Goal: Task Accomplishment & Management: Manage account settings

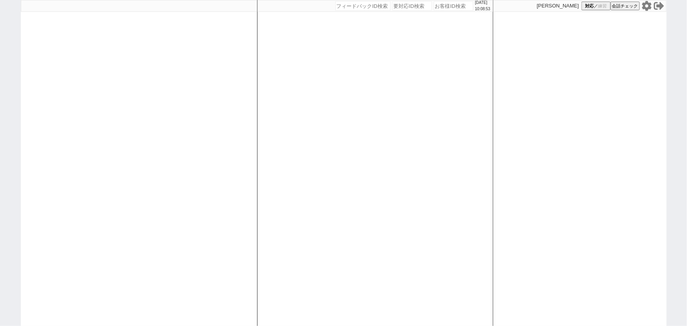
click at [648, 6] on icon at bounding box center [647, 6] width 10 height 10
click at [101, 123] on div at bounding box center [139, 163] width 236 height 326
select select "2"
select select
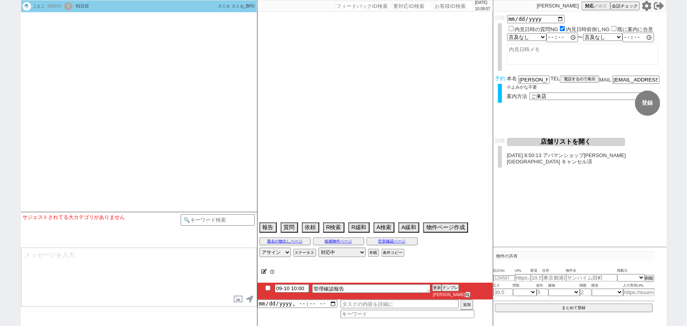
type textarea "トリエールE[PERSON_NAME] 指名　空き待ち"
select select "15"
select select "0"
select select "62"
select select "[DATE]"
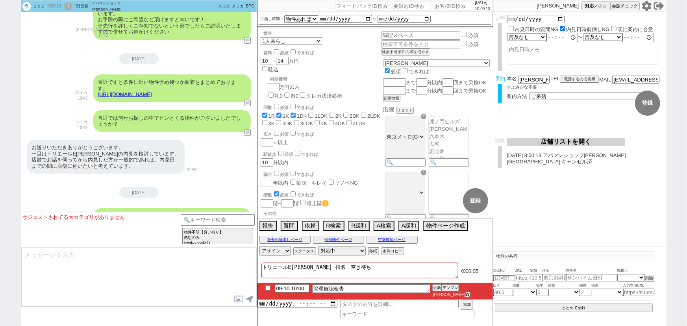
scroll to position [5519, 0]
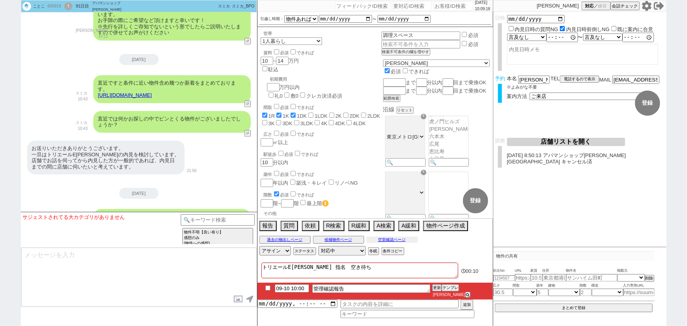
click at [405, 243] on button "空室確認ページ" at bounding box center [392, 240] width 51 height 6
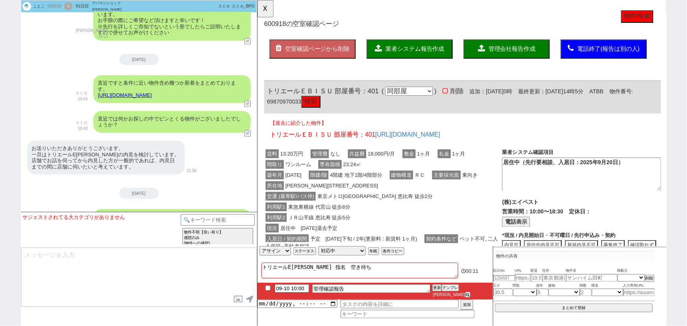
scroll to position [0, 0]
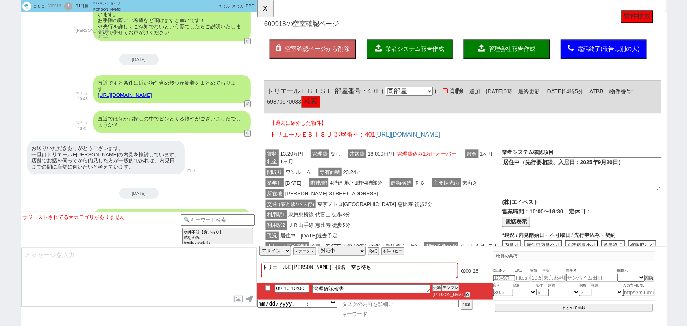
click at [325, 114] on button "検索" at bounding box center [314, 109] width 20 height 13
drag, startPoint x: 339, startPoint y: 97, endPoint x: 258, endPoint y: 96, distance: 81.1
click at [258, 96] on div "600918 の空室確認ページ 空室確認ページから削除 業者システム報告作成 管理会社報告作成 電話終了(報告は別の人) 確認取れず物件のタスク登録 追加 キ…" at bounding box center [477, 302] width 441 height 604
copy span "トリエールＥＢＩＳＵ"
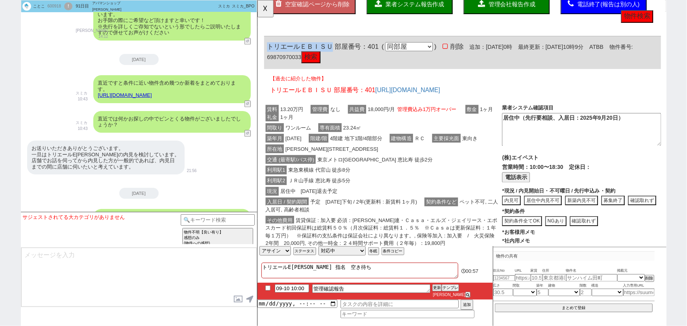
scroll to position [91, 0]
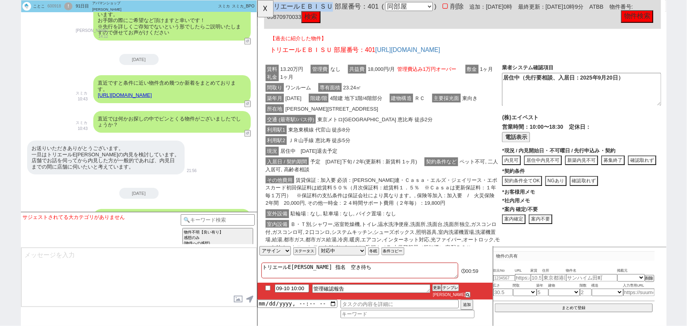
click at [645, 174] on button "募集終了" at bounding box center [639, 172] width 25 height 11
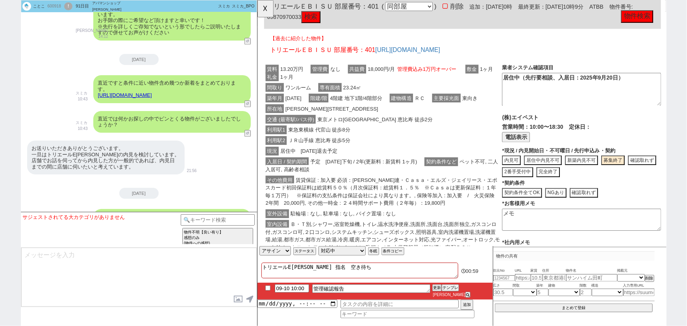
click at [566, 200] on div "(株)エイペスト 営業時間：10:00〜18:30 定休日： (代表)[PHONE_NUMBER] 📞 電話 電話表示 * 未保存 現況 / 内見開始日・不可…" at bounding box center [605, 210] width 171 height 176
click at [575, 191] on button "完全終了" at bounding box center [569, 185] width 25 height 11
type textarea "申込みがあり募集終了"
type textarea "9/10時点"
click at [435, 192] on span "賃貸保証 : 加入要 必須：[PERSON_NAME]連・Ｃａｓａ・エルズ・ジェイリース・エポスカード初回保証料は総賃料５０％（月次保証料：総賃料１．５％　※…" at bounding box center [392, 206] width 252 height 34
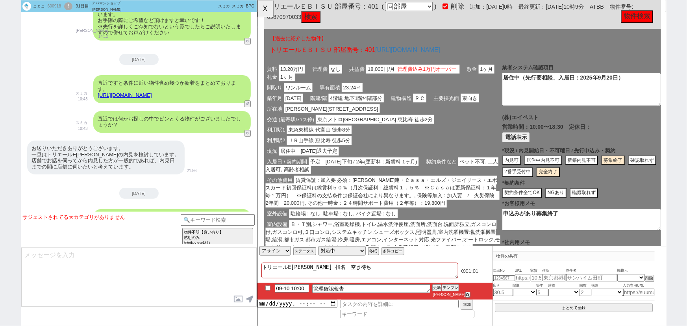
scroll to position [0, 0]
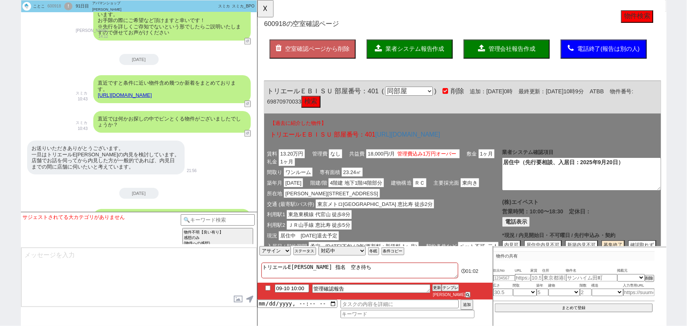
click at [525, 50] on span "管理会社報告作成" at bounding box center [531, 52] width 50 height 7
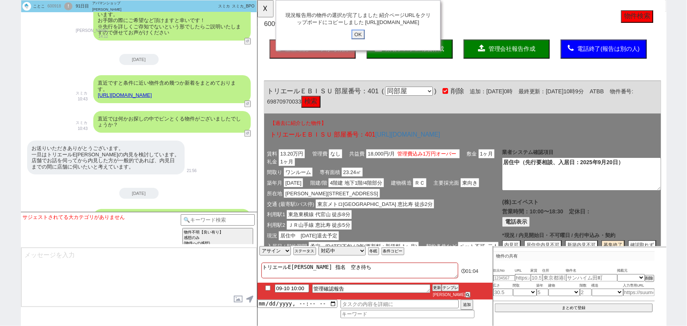
click at [365, 42] on input "OK" at bounding box center [365, 37] width 14 height 10
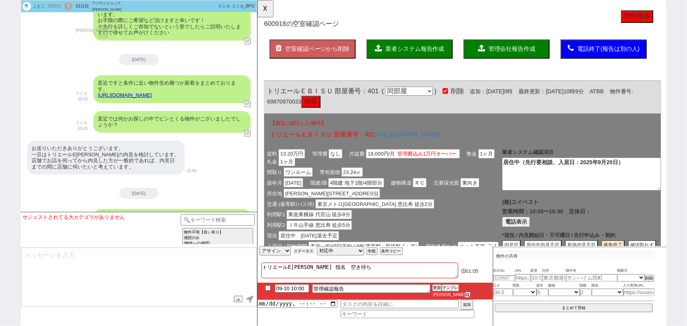
click at [307, 254] on button "ステータス" at bounding box center [303, 251] width 21 height 6
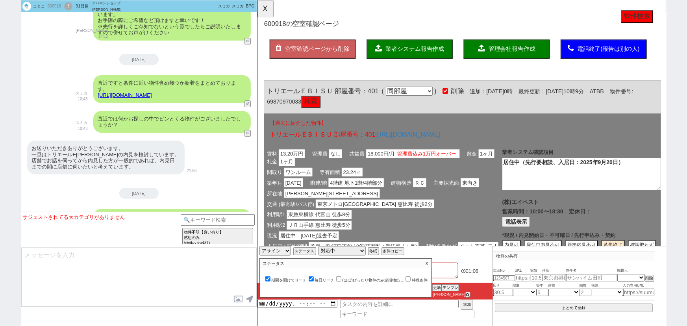
click at [297, 282] on label "期間を開けてリーチ" at bounding box center [285, 280] width 43 height 4
click at [271, 282] on input "期間を開けてリーチ" at bounding box center [267, 278] width 5 height 5
checkbox input "false"
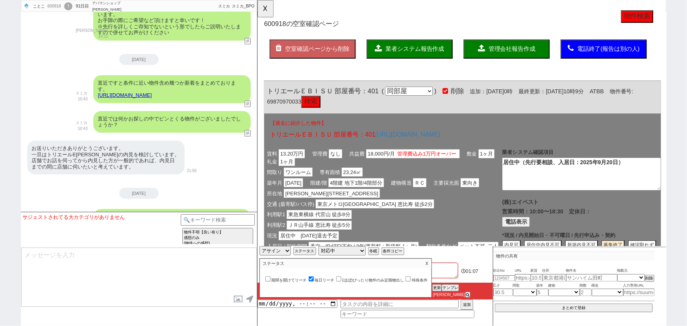
click at [432, 268] on p "X" at bounding box center [427, 263] width 9 height 9
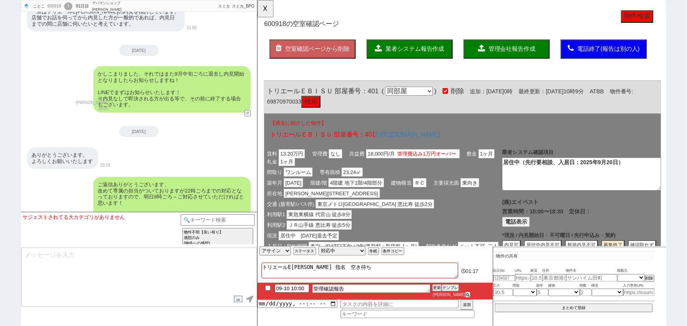
scroll to position [5670, 0]
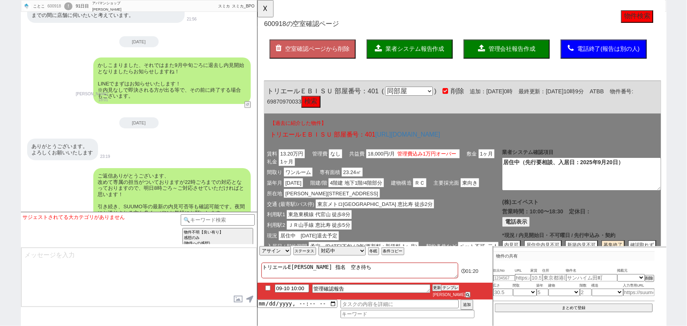
click at [451, 291] on button "テンプレ" at bounding box center [450, 288] width 17 height 6
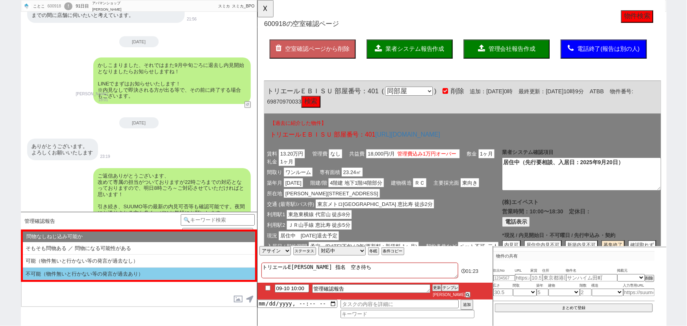
click at [145, 268] on li "不可能（物件無いと行かない等の発言が過去あり）" at bounding box center [139, 274] width 232 height 13
select select "不可能（物件無いと行かない等の発言が過去あり）"
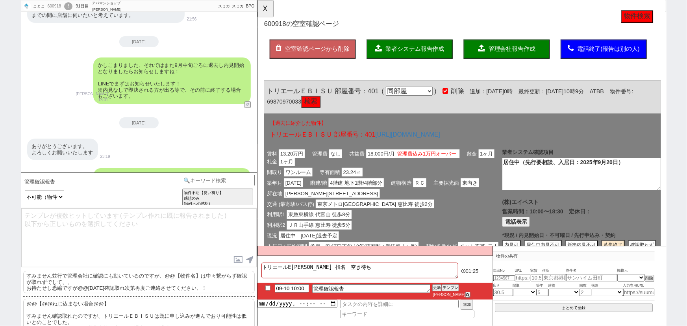
scroll to position [21, 0]
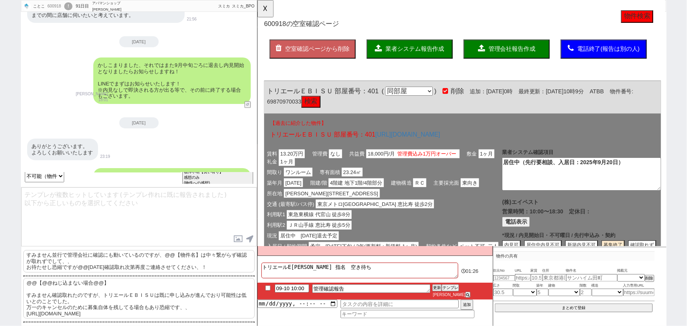
click at [138, 301] on p "@@【@@ねじ込まない場合@@】 すみません確認取れたのですが、トリエールＥＢＩＳＵは既に申し込みが進んでおり可能性は低いとのことでした。 万一のキャンセルの…" at bounding box center [139, 298] width 232 height 41
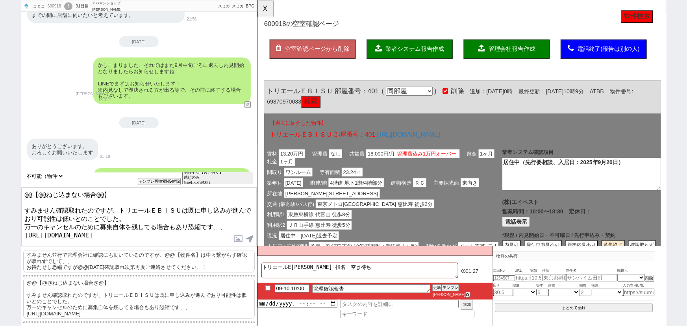
drag, startPoint x: 23, startPoint y: 207, endPoint x: 9, endPoint y: 172, distance: 37.1
click at [9, 172] on div "ことこ 600918 ! 0 91日目 アパマンショップ[PERSON_NAME][GEOGRAPHIC_DATA][PERSON_NAME]店 冬眠中 自社…" at bounding box center [343, 163] width 687 height 326
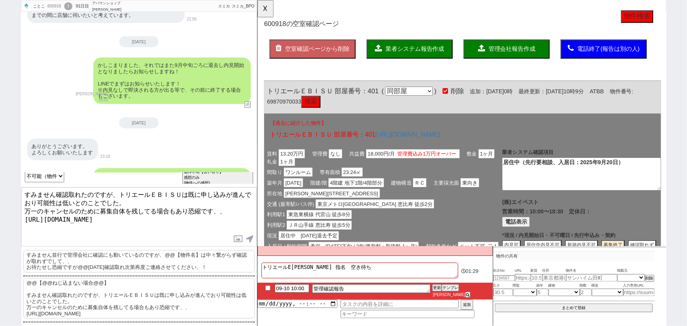
type textarea "すみません確認取れたのですが、トリエールＥＢＩＳＵは既に申し込みが進んでおり可能性は低いとのことでした。 万一のキャンセルのために募集自体を残してる場合もあり…"
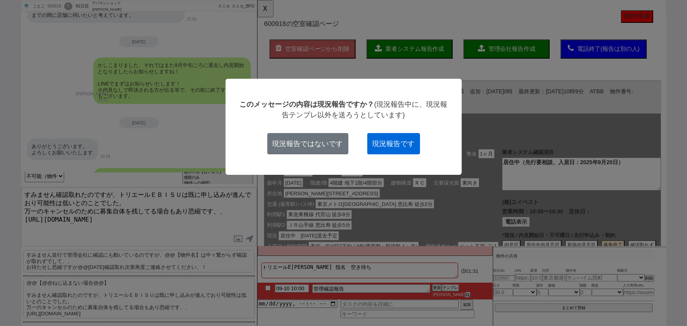
click at [392, 150] on button "現況報告です" at bounding box center [393, 143] width 53 height 21
checkbox input "true"
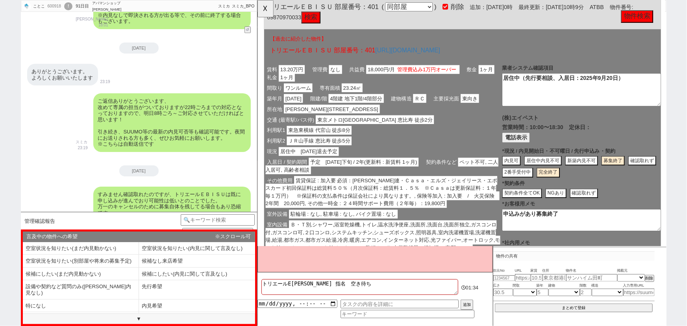
scroll to position [0, 0]
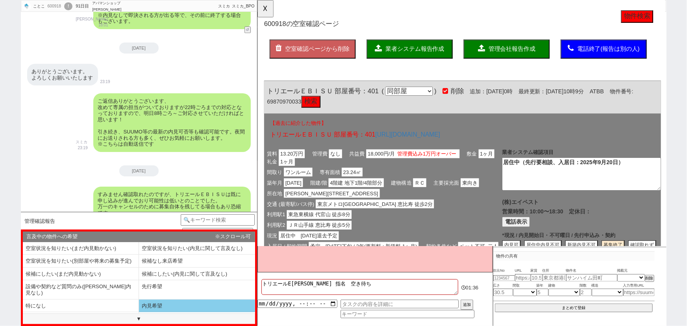
click at [165, 300] on li "内見希望" at bounding box center [197, 306] width 116 height 13
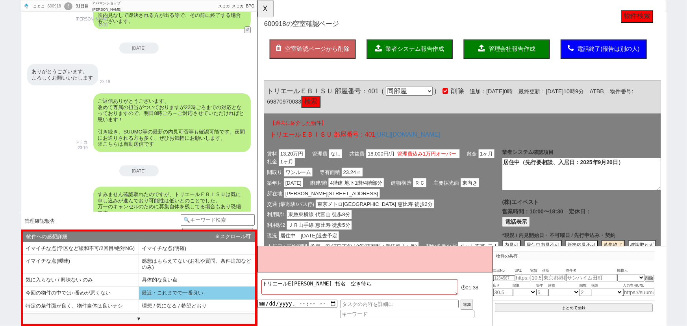
click at [202, 300] on li "最近・これまでで一番良い" at bounding box center [197, 293] width 116 height 13
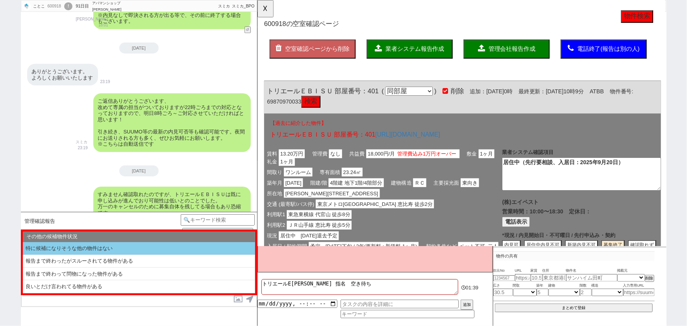
click at [94, 248] on li "特に候補になりそうな他の物件はない" at bounding box center [139, 248] width 232 height 13
type textarea "恐縮ですが、キャンセルや別部屋出ましたらすぐお知らせします！ その他ございましたらお気軽にお願いします。"
select select "内見希望"
select select "最近・これまでで一番良い"
select select "特に候補になりそうな他の物件はない"
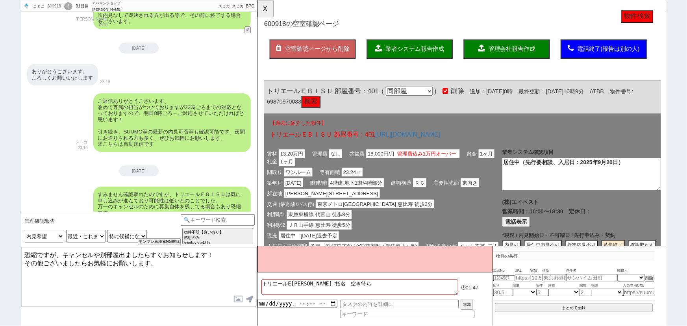
drag, startPoint x: 63, startPoint y: 254, endPoint x: 216, endPoint y: 250, distance: 153.3
click at [216, 250] on textarea "恐縮ですが、キャンセルや別部屋出ましたらすぐお知らせします！ その他ございましたらお気軽にお願いします。" at bounding box center [139, 277] width 236 height 59
drag, startPoint x: 149, startPoint y: 262, endPoint x: 7, endPoint y: 268, distance: 142.7
click at [7, 268] on div "ことこ 600918 ! 0 91日目 アパマンショップ[PERSON_NAME][GEOGRAPHIC_DATA][PERSON_NAME]店 冬眠中 自社…" at bounding box center [343, 163] width 687 height 326
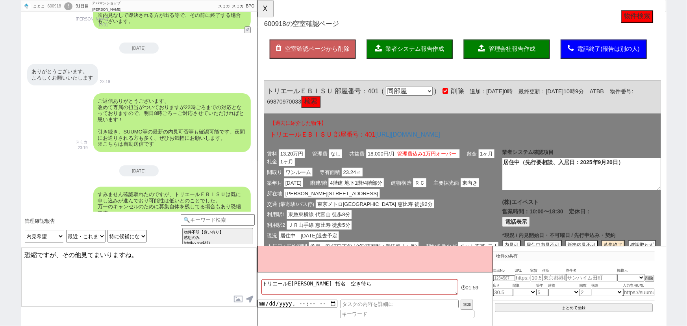
type textarea "恐縮ですが、その他見てまいりますね。"
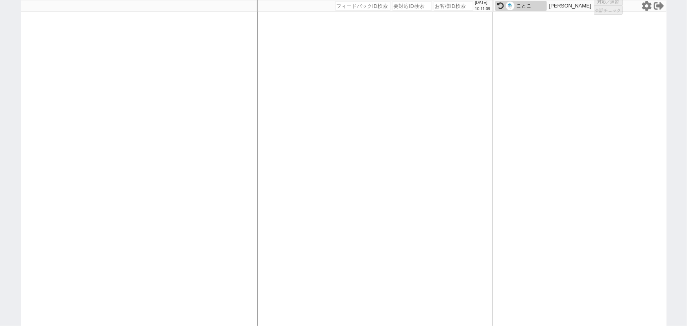
select select "1"
select select "2"
select select
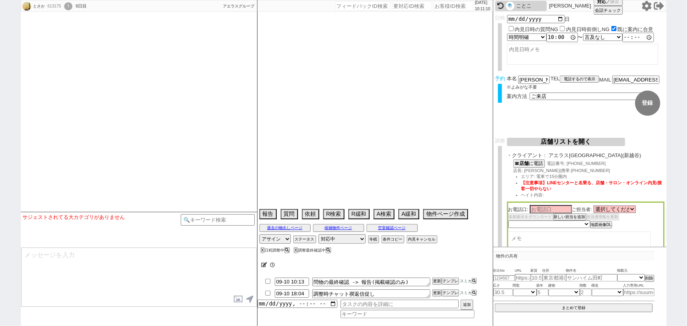
type textarea "@[GEOGRAPHIC_DATA]で手配できなかった場合は現地希望"
select select
select select "2025"
select select "10"
select select "36"
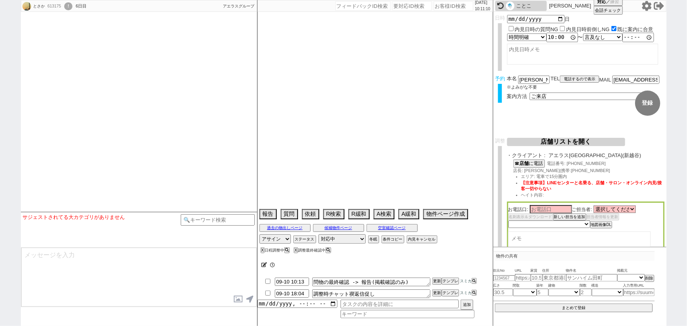
select select "0"
select select "11"
select select "192"
select select "17932"
select select "206"
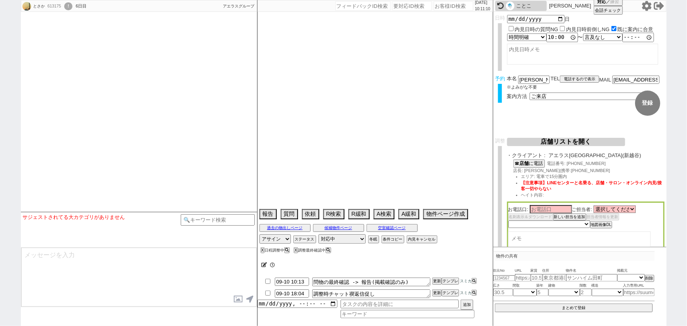
select select "207"
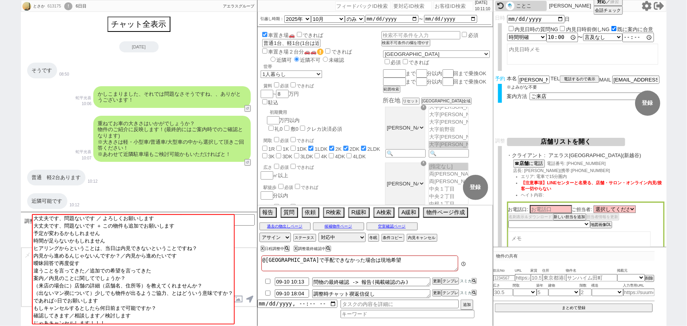
scroll to position [1143, 0]
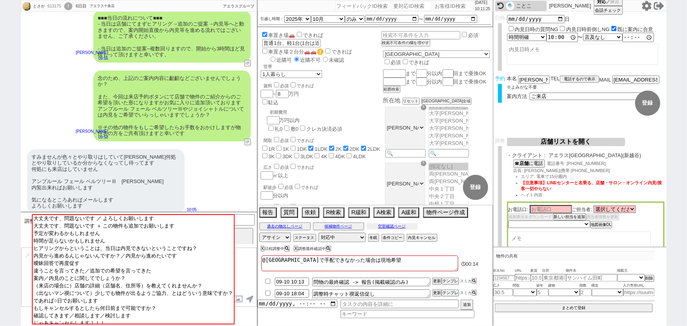
click at [410, 225] on button "空室確認ページ" at bounding box center [392, 226] width 51 height 6
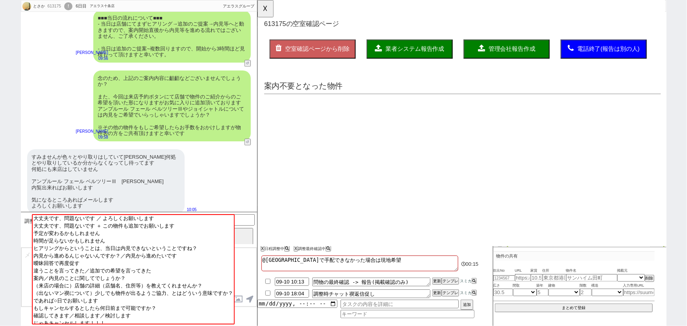
scroll to position [0, 0]
click at [267, 11] on button "☓" at bounding box center [265, 8] width 15 height 16
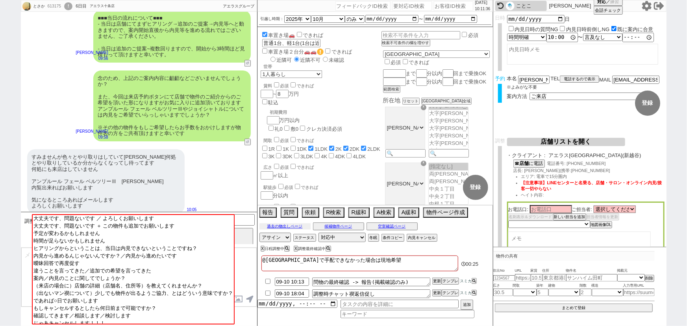
click at [291, 226] on button "過去の物出しページ" at bounding box center [285, 226] width 51 height 6
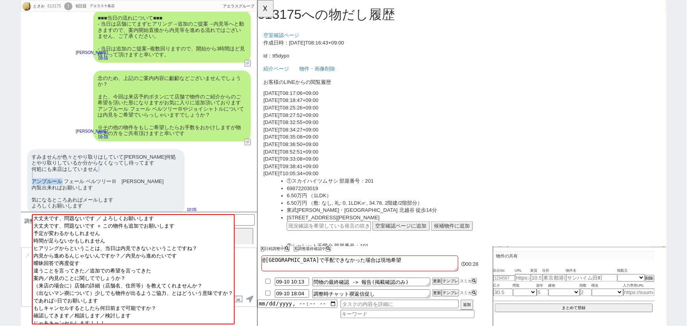
drag, startPoint x: 60, startPoint y: 174, endPoint x: 31, endPoint y: 172, distance: 29.6
click at [31, 172] on div "すみませんが色々とやり取りはしていて[PERSON_NAME]何処とやり取りしているか分からなくなってし待ってます 何処にも来店はしていません アンプルール …" at bounding box center [106, 181] width 158 height 65
drag, startPoint x: 63, startPoint y: 177, endPoint x: 26, endPoint y: 178, distance: 37.0
click at [26, 178] on div "すみませんが色々とやり取りはしていて[PERSON_NAME]何処とやり取りしているか分からなくなってし待ってます 何処にも来店はしていません アンプルール …" at bounding box center [139, 181] width 236 height 72
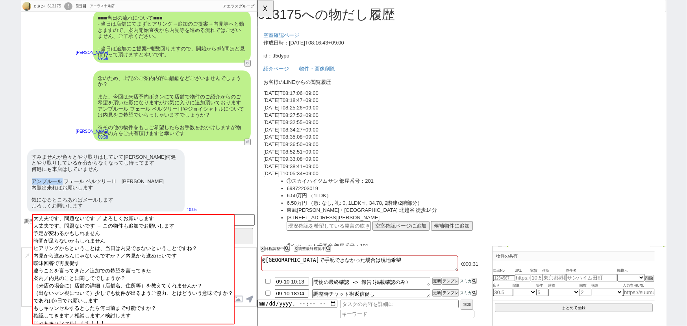
copy div "アンプルール"
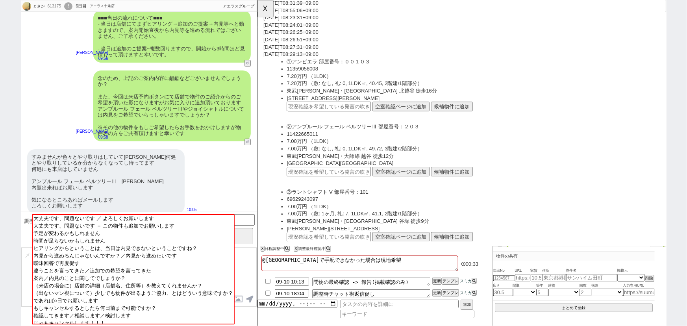
click at [149, 172] on div "すみませんが色々とやり取りはしていて[PERSON_NAME]何処とやり取りしているか分からなくなってし待ってます 何処にも来店はしていません アンプルール …" at bounding box center [106, 181] width 158 height 65
click at [313, 182] on input "text" at bounding box center [334, 185] width 91 height 10
paste input "37013197"
type input "37013197"
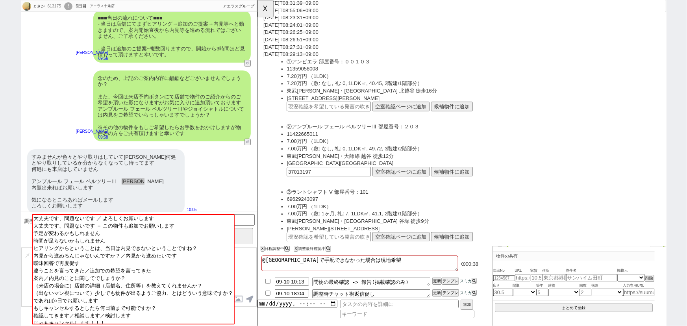
click at [421, 185] on button "空室確認ページに追加" at bounding box center [411, 185] width 61 height 10
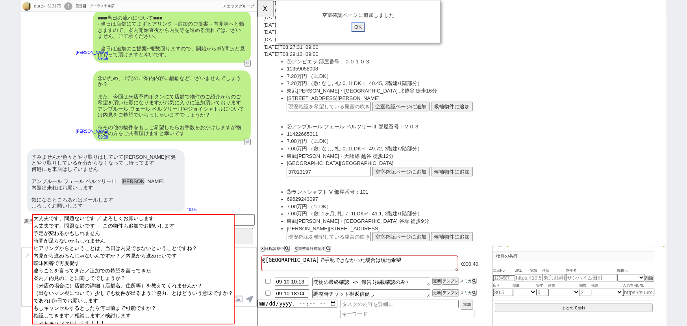
click at [368, 29] on input "OK" at bounding box center [365, 29] width 14 height 10
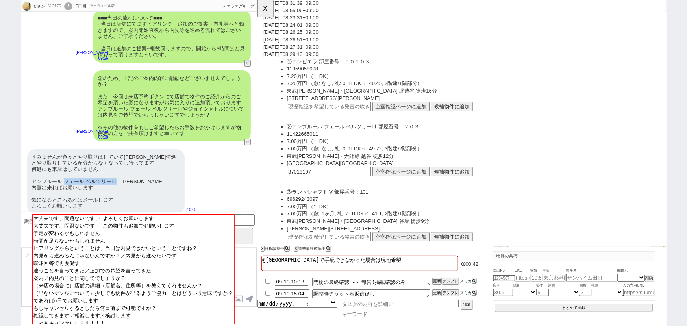
drag, startPoint x: 116, startPoint y: 174, endPoint x: 65, endPoint y: 176, distance: 51.2
click at [65, 176] on div "すみませんが色々とやり取りはしていて[PERSON_NAME]何処とやり取りしているか分からなくなってし待ってます 何処にも来店はしていません アンプルール …" at bounding box center [106, 181] width 158 height 65
copy div "フェール ベルツリーⅢ"
drag, startPoint x: 160, startPoint y: 173, endPoint x: 122, endPoint y: 174, distance: 37.8
click at [122, 174] on div "すみませんが色々とやり取りはしていて[PERSON_NAME]何処とやり取りしているか分からなくなってし待ってます 何処にも来店はしていません アンプルール …" at bounding box center [106, 181] width 158 height 65
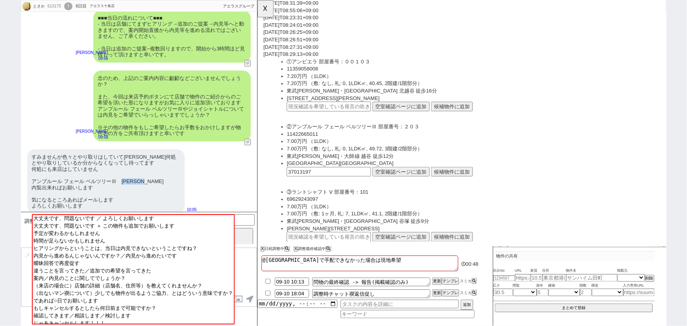
copy div "ジョイシャトル"
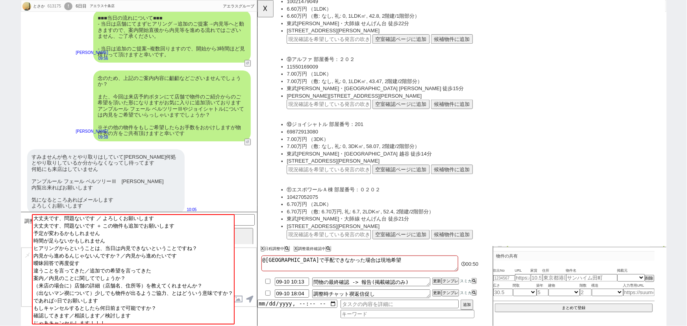
click at [155, 176] on div "すみませんが色々とやり取りはしていて[PERSON_NAME]何処とやり取りしているか分からなくなってし待ってます 何処にも来店はしていません アンプルール …" at bounding box center [106, 181] width 158 height 65
click at [304, 181] on input "text" at bounding box center [334, 182] width 91 height 10
paste input "37013197"
type input "37013197"
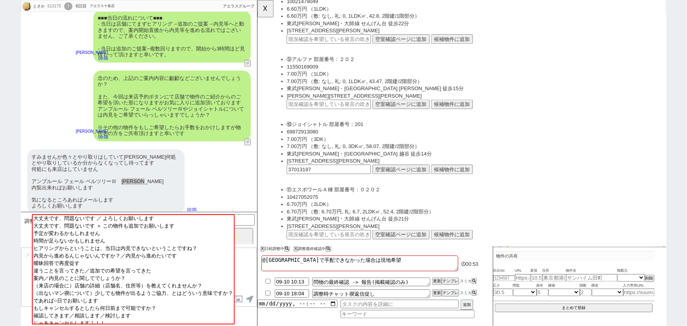
click at [417, 182] on button "空室確認ページに追加" at bounding box center [411, 182] width 61 height 10
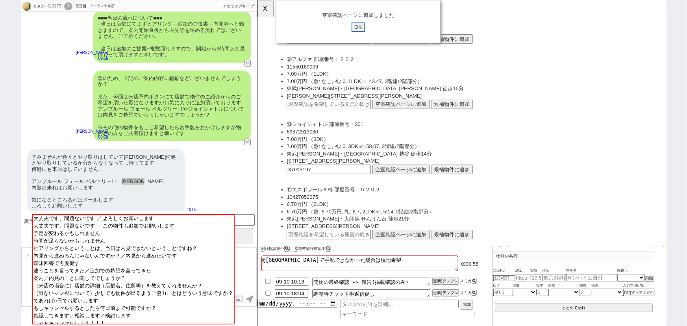
click at [366, 30] on input "OK" at bounding box center [365, 29] width 14 height 10
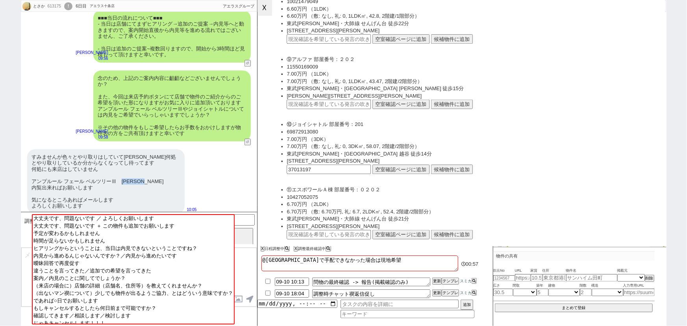
click at [266, 5] on button "☓" at bounding box center [265, 8] width 15 height 16
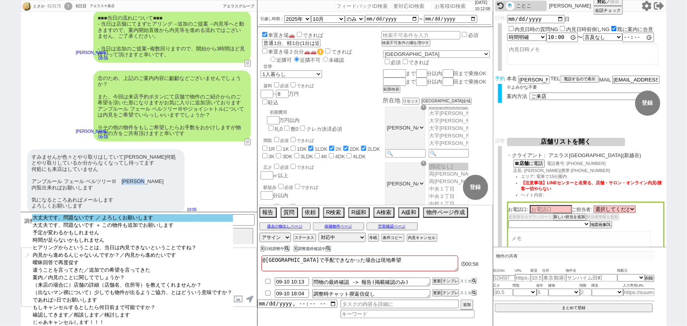
select select "大丈夫です、問題ないです ／ よろしくお願いします"
click at [101, 216] on option "大丈夫です、問題ないです ／ よろしくお願いします" at bounding box center [132, 217] width 201 height 7
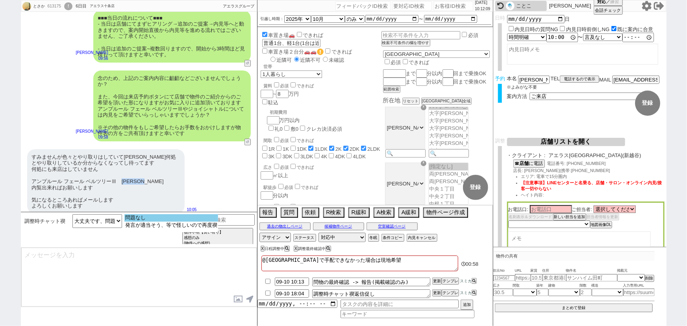
select select "問題なし"
click at [135, 217] on option "問題なし" at bounding box center [171, 217] width 94 height 7
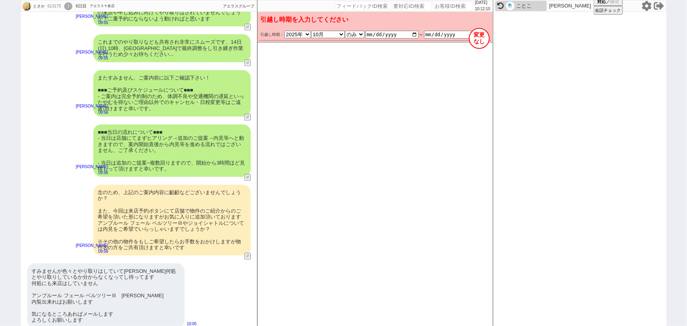
click at [143, 207] on div "念のため、上記のご案内内容に齟齬などございませんでしょうか？ また、今回は来店予約ボタンにて店舗で物件のご紹介からのご希望を頂いた形になりますがお気に入りに追…" at bounding box center [172, 220] width 158 height 71
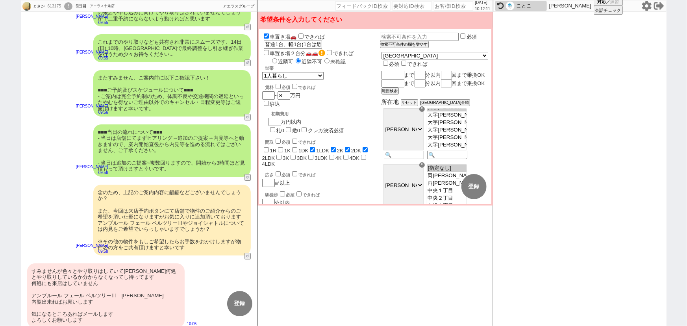
click at [143, 207] on div "念のため、上記のご案内内容に齟齬などございませんでしょうか？ また、今回は来店予約ボタンにて店舗で物件のご紹介からのご希望を頂いた形になりますがお気に入りに追…" at bounding box center [172, 220] width 158 height 71
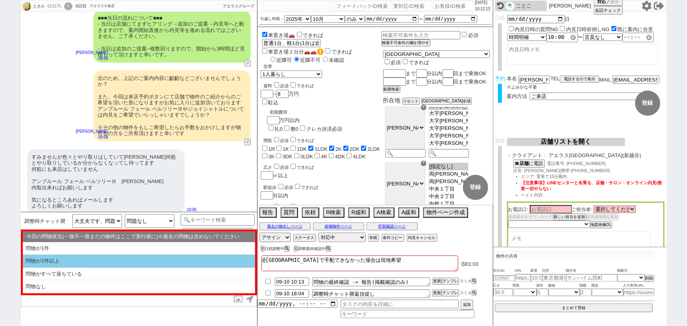
click at [135, 258] on li "問物が2件以上" at bounding box center [139, 261] width 232 height 13
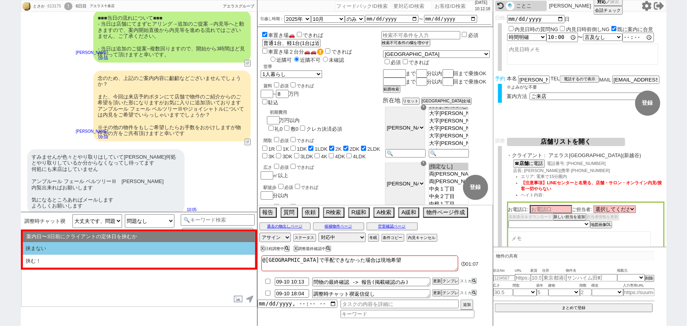
click at [113, 245] on li "挟まない" at bounding box center [139, 248] width 232 height 13
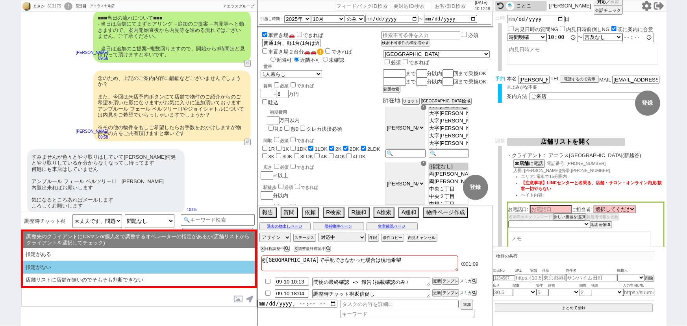
click at [107, 264] on li "指定がない" at bounding box center [139, 267] width 232 height 13
select select "問物が2件以上"
select select "挟まない"
select select "指定がない"
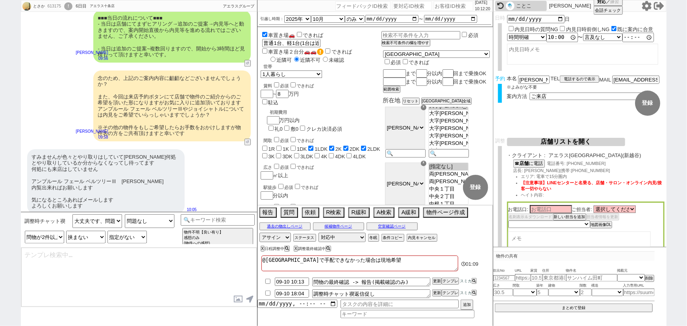
type textarea "ご確認頂き恐れ入ります、！ 諸々問題ないとのことで何よりでした！ そうしましたら、[DATE]にでも掲載情報の最新も確認しまして、引き継ぎ等行いますね！"
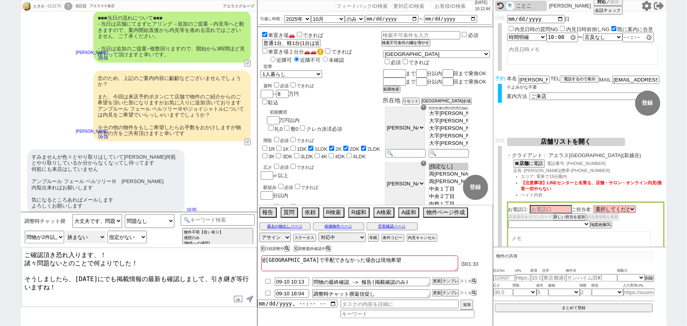
click at [89, 235] on select "案内日〜[DATE]にクライアントの定休日を挟むか 挟まない 挟む！" at bounding box center [85, 237] width 39 height 13
select select "挟む！"
click at [66, 231] on select "案内日〜[DATE]にクライアントの定休日を挟むか 挟まない 挟む！" at bounding box center [85, 237] width 39 height 13
drag, startPoint x: 22, startPoint y: 260, endPoint x: 143, endPoint y: 260, distance: 121.7
click at [143, 260] on textarea "ご確認頂き恐れ入ります、！ 諸々問題ないとのことで何よりでした！ そうしましたら、改めて[PERSON_NAME]動いてまいりますね。" at bounding box center [139, 277] width 236 height 59
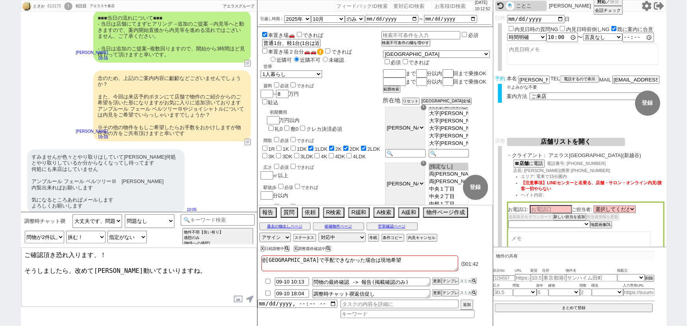
click at [75, 267] on textarea "ご確認頂き恐れ入ります、！ そうしましたら、改めて[PERSON_NAME]動いてまいりますね。" at bounding box center [139, 277] width 236 height 59
click at [76, 264] on textarea "ご確認頂き恐れ入ります、！ そうしましたら、今後のやり取りはこちらのLINEに1本化お願いいたします。 改めて[PERSON_NAME]動いてまいりますね。" at bounding box center [139, 277] width 236 height 59
drag, startPoint x: 45, startPoint y: 278, endPoint x: 24, endPoint y: 278, distance: 20.9
click at [24, 278] on textarea "ご確認頂き恐れ入ります、！ そうしましたら、二重対応を避けるため今後のやり取りはこちらのLINEに1本化お願いいたします。 改めて[PERSON_NAME]動…" at bounding box center [139, 277] width 236 height 59
drag, startPoint x: 38, startPoint y: 283, endPoint x: 12, endPoint y: 284, distance: 26.4
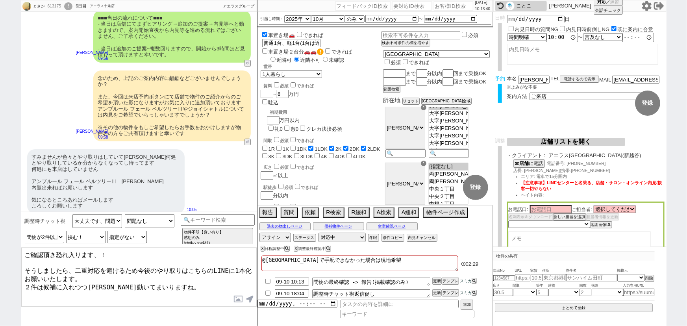
click at [12, 284] on div "とさか 613175 ! 0 6日目 アエラス十条店 冬眠中 自社客 アエラスグループ スミカ_BPO チャット全表示 [DATE] そうです 08:50 物…" at bounding box center [343, 163] width 687 height 326
type textarea "ご確認頂き恐れ入ります、！ そうしましたら、二重対応を避けるため今後のやり取りはこちらのLINEに1本化お願いいたします。 2件は候補に入れつつ[PERSON…"
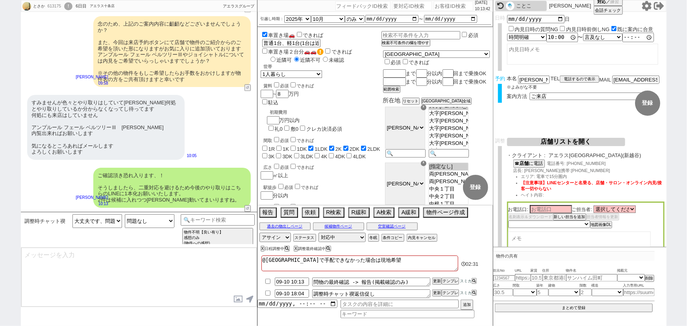
scroll to position [1083, 0]
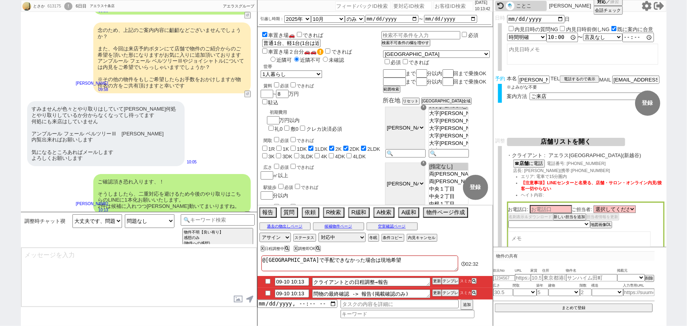
type input "09-10 10:28"
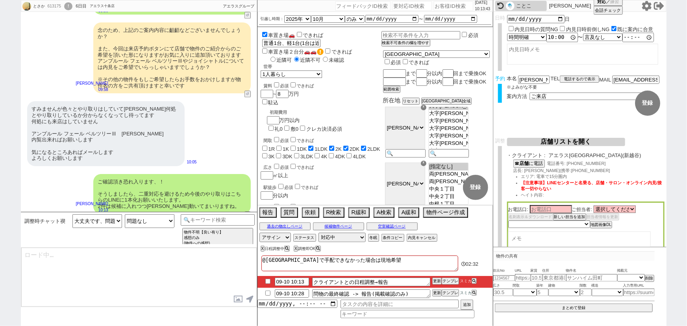
type textarea "@@【@@日程調整するシーンなので、このまま調整報告します。当該の調整ができない方であればそのままcmd+shift+Kで次に進んでください！！(当該の調整が…"
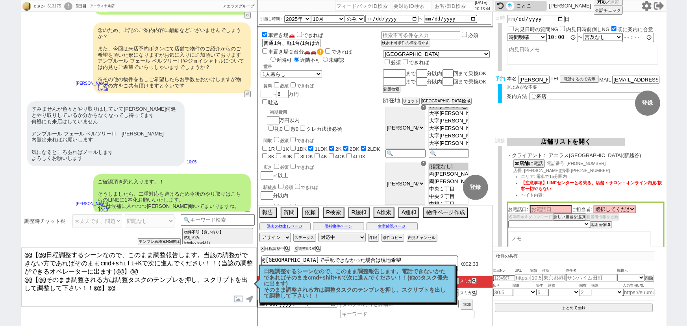
click at [354, 291] on p "日程調整するシーンなので、このまま調整報告します。電話できないかたであればそのままcmd+shift+Kで次に進んでください！！(他のタスク優先に出ます) そ…" at bounding box center [357, 284] width 187 height 31
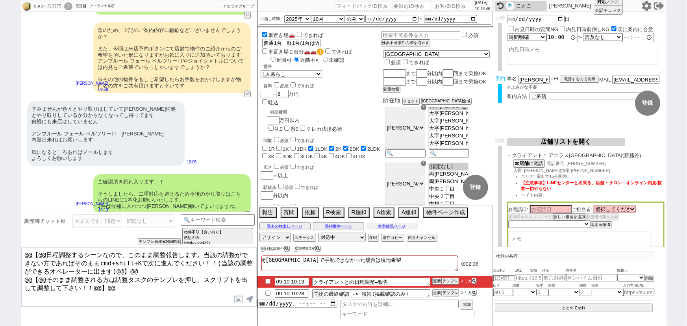
click at [398, 227] on button "空室確認ページ" at bounding box center [392, 226] width 51 height 6
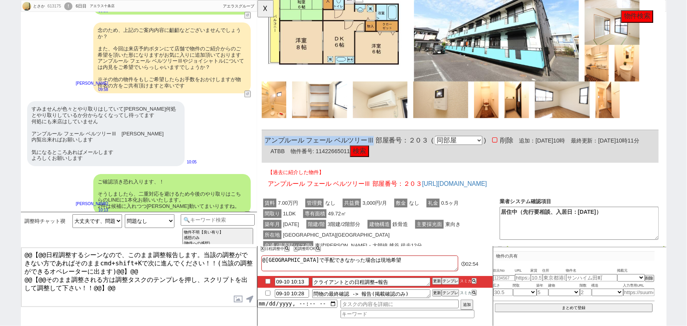
scroll to position [440, 0]
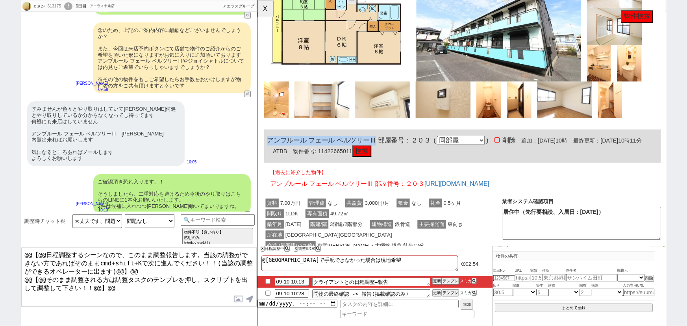
drag, startPoint x: 382, startPoint y: 148, endPoint x: 260, endPoint y: 129, distance: 123.6
click at [260, 129] on div "613175 の空室確認ページ 空室確認ページから削除 業者システム報告作成 管理会社報告作成 電話終了(報告は別の人) 確認取れず物件のタスク登録 追加 キ…" at bounding box center [477, 100] width 441 height 1081
copy span "アンプルール フェール ベルツリーⅢ"
click at [261, 9] on button "☓" at bounding box center [265, 8] width 15 height 16
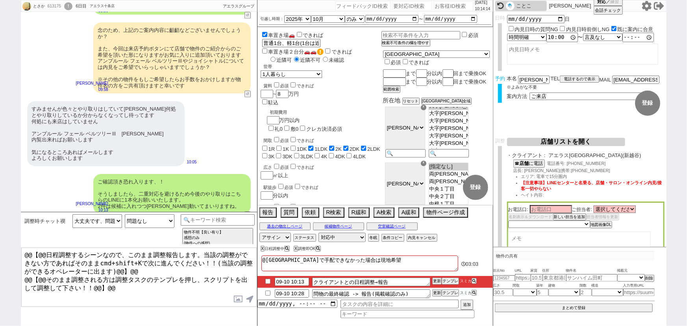
click at [182, 226] on div "物件不明【良い有り】 感想のみ (物件への感想)" at bounding box center [218, 237] width 74 height 23
click at [540, 225] on select "未定 希望で最短でOK 最短以外でOK 日程がNG(直近で別日提案可) 日程がNG(直近はNG) お客様ごとNG 折返し待ち 店舗が定休/終業後で連絡取れず" at bounding box center [548, 224] width 81 height 7
select select "10"
click at [508, 221] on select "未定 希望で最短でOK 最短以外でOK 日程がNG(直近で別日提案可) 日程がNG(直近はNG) お客様ごとNG 折返し待ち 店舗が定休/終業後で連絡取れず" at bounding box center [548, 224] width 81 height 7
select select "10"
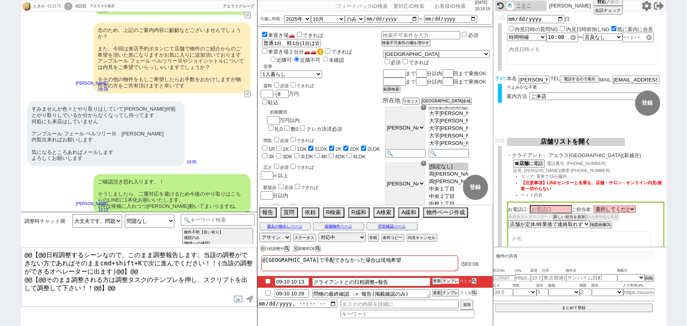
click at [452, 280] on button "テンプレ" at bounding box center [450, 281] width 17 height 6
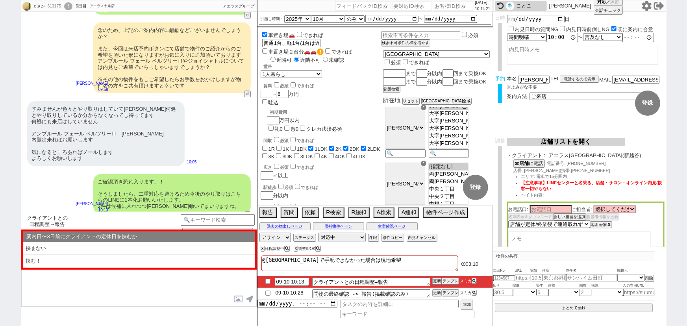
click at [290, 297] on li "09-10 10:28 問物の最終確認 -> 報告(掲載確認のみ) 更新 テンプレ スミカ" at bounding box center [376, 294] width 236 height 12
type input "09-11 10:28"
click at [438, 292] on button "更新" at bounding box center [436, 293] width 8 height 6
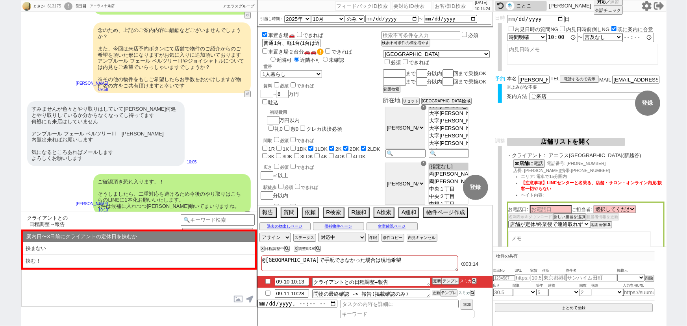
click at [438, 292] on button "更新" at bounding box center [436, 293] width 8 height 6
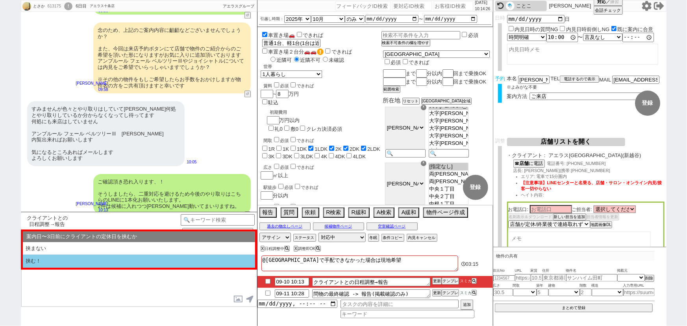
click at [135, 261] on li "挟む！" at bounding box center [139, 261] width 232 height 13
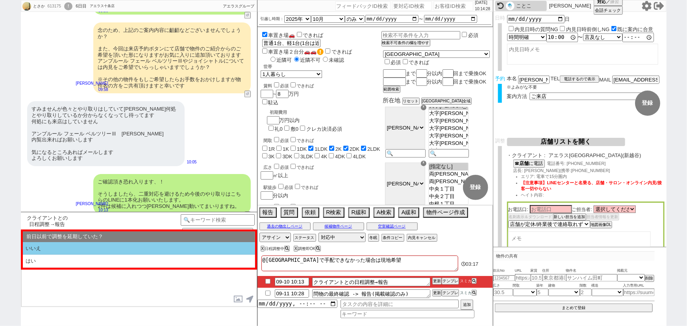
click at [101, 249] on li "いいえ" at bounding box center [139, 248] width 232 height 13
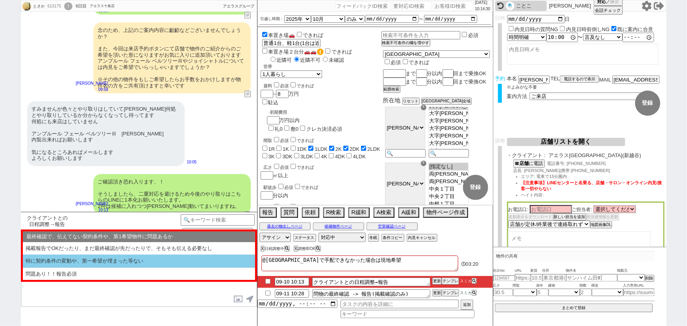
click at [114, 262] on li "特に契約条件の変動や、第一希望が埋まった等ない" at bounding box center [139, 261] width 232 height 13
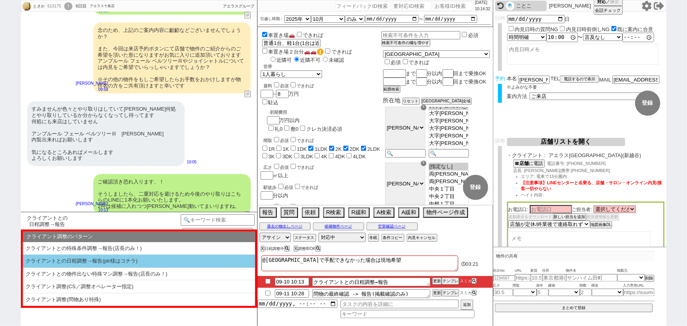
click at [114, 262] on li "クライアントとの日程調整→報告(ptr様はコチラ)" at bounding box center [139, 261] width 232 height 13
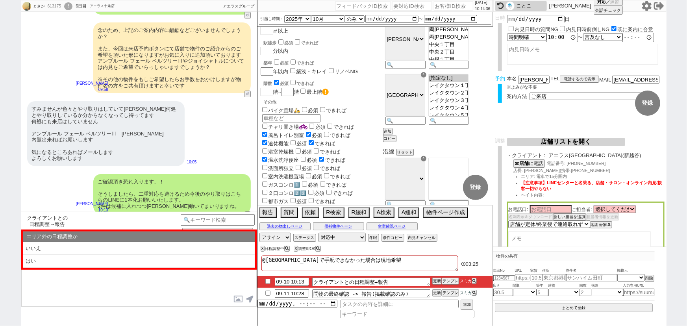
scroll to position [148, 0]
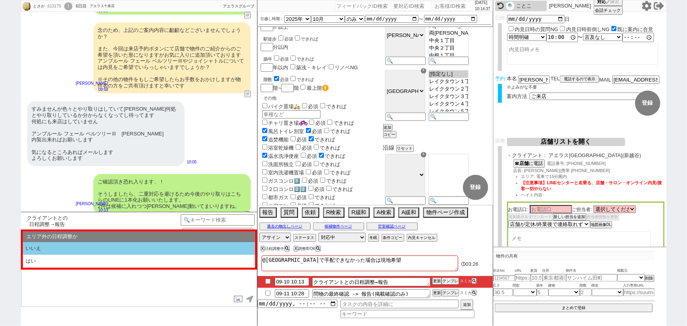
click at [150, 244] on li "いいえ" at bounding box center [139, 248] width 232 height 13
type textarea "すみません調整に動いていたのですが、@@【本日定休 / 既に終業後】でしたので、MAPや担当等は[DATE]確定してご連絡いたしますね！ ※引き続きお時間は1…"
select select "挟む！"
select select "いいえ"
select select "特に契約条件の変動や、第一希望が埋まった等ない"
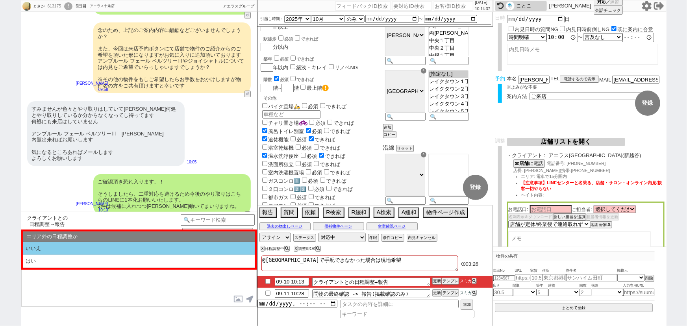
select select "クライアントとの日程調整→報告(ptr様はコチラ)"
select select "いいえ"
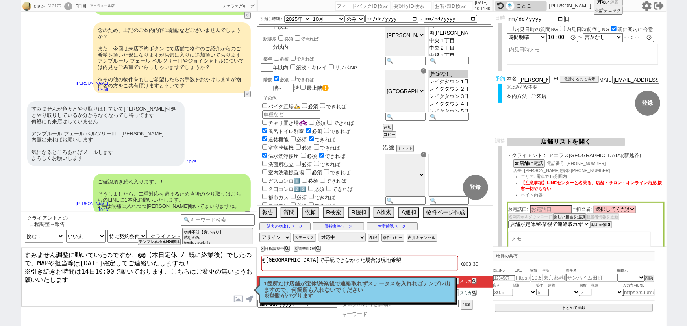
drag, startPoint x: 222, startPoint y: 254, endPoint x: 174, endPoint y: 251, distance: 47.4
click at [174, 251] on textarea "すみません調整に動いていたのですが、@@【本日定休 / 既に終業後】でしたので、MAPや担当等は[DATE]確定してご連絡いたしますね！ ※引き続きお時間は1…" at bounding box center [139, 277] width 236 height 59
type textarea "すみません調整に動いていたのですが、本日定休でしたので、MAPや担当等は[DATE]確定してご連絡いたしますね！ ※引き続きお時間は14日10:00で動いてお…"
checkbox input "true"
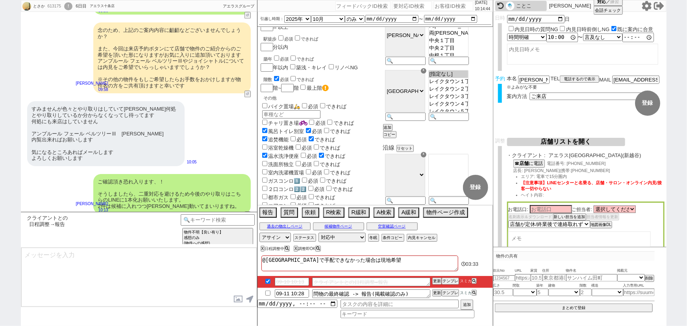
scroll to position [1126, 0]
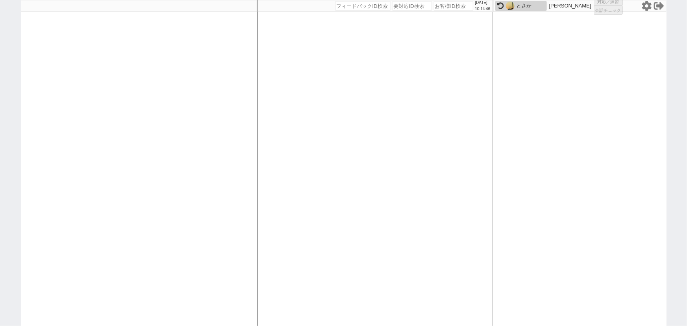
select select "1"
select select "2"
select select "10"
select select
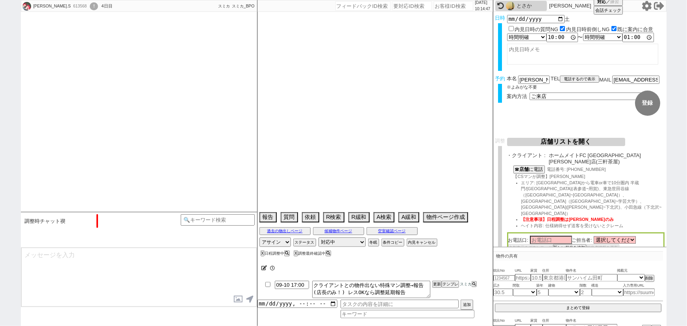
scroll to position [890, 0]
select select "2025"
select select "9"
select select "27"
select select "0"
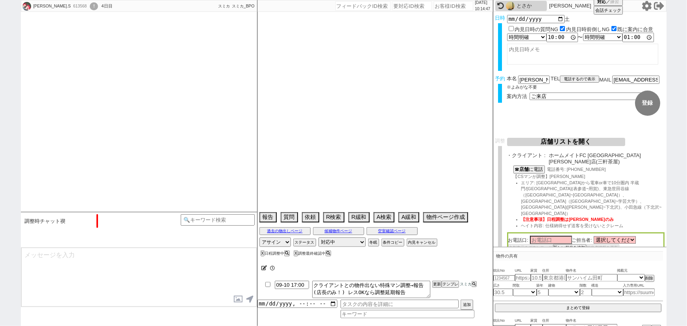
select select "53"
select select "[DATE]"
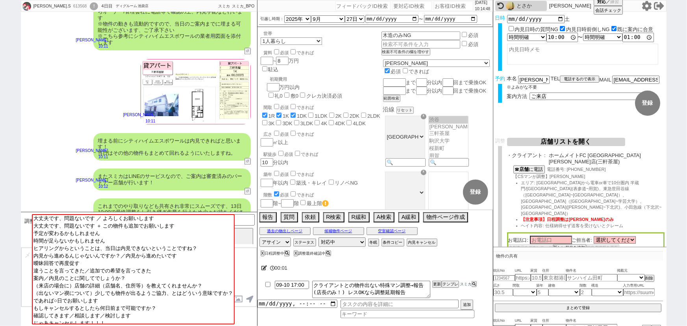
scroll to position [955, 0]
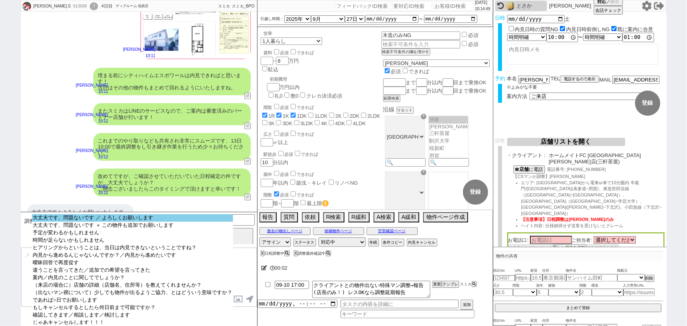
select select "大丈夫です、問題ないです ／ よろしくお願いします"
click at [151, 217] on option "大丈夫です、問題ないです ／ よろしくお願いします" at bounding box center [132, 217] width 201 height 7
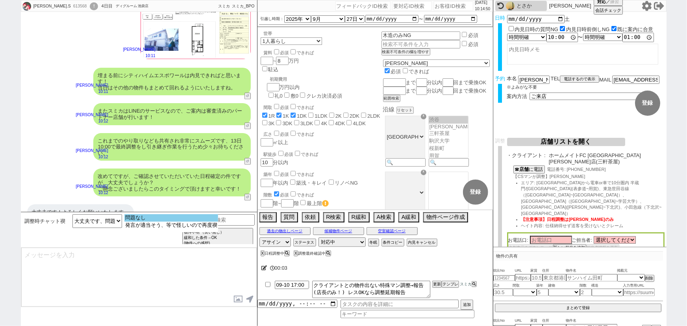
select select "問題なし"
click at [174, 217] on option "問題なし" at bounding box center [171, 217] width 94 height 7
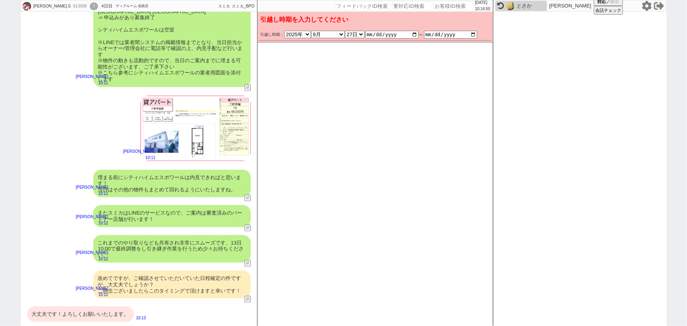
scroll to position [841, 0]
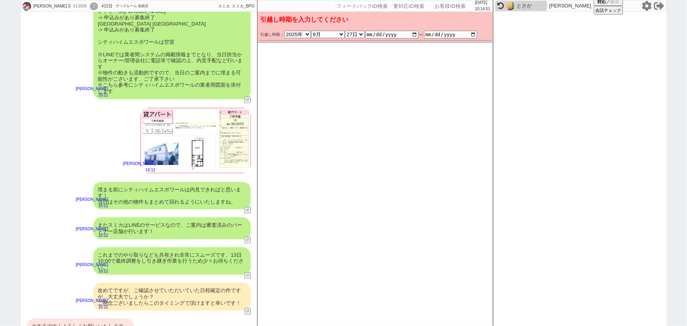
click at [179, 186] on div "埋まる前にシティハイムエスポワールは内見できればと思います！ 当日はその他の物件もまとめて回れるようにいたしますね。" at bounding box center [172, 196] width 158 height 28
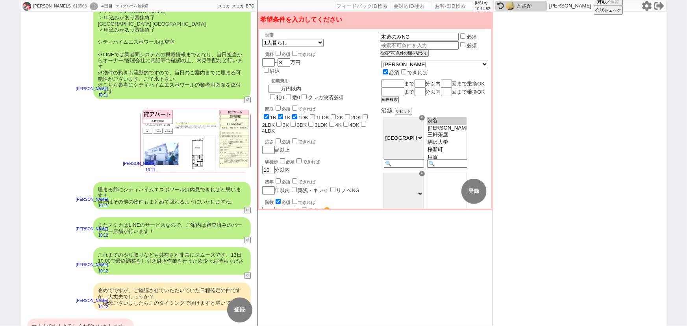
click at [179, 186] on div "埋まる前にシティハイムエスポワールは内見できればと思います！ 当日はその他の物件もまとめて回れるようにいたしますね。" at bounding box center [172, 196] width 158 height 28
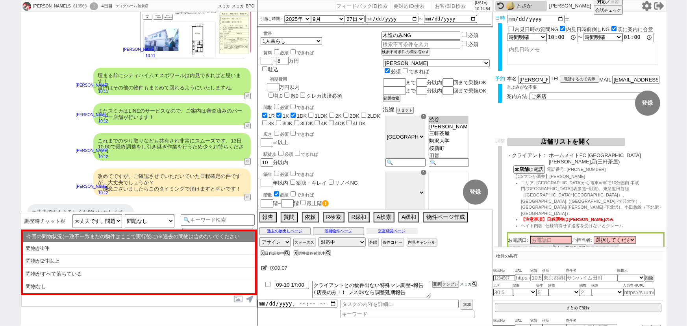
click at [396, 232] on button "空室確認ページ" at bounding box center [392, 231] width 51 height 6
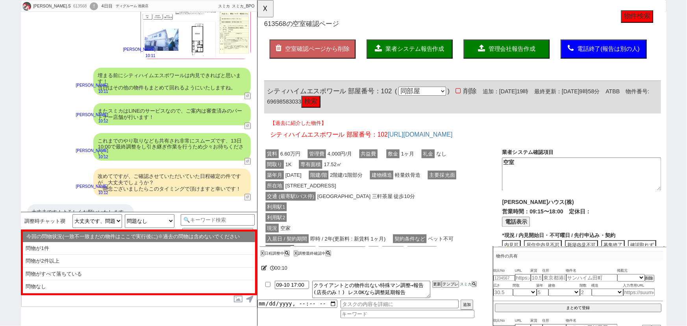
scroll to position [0, 0]
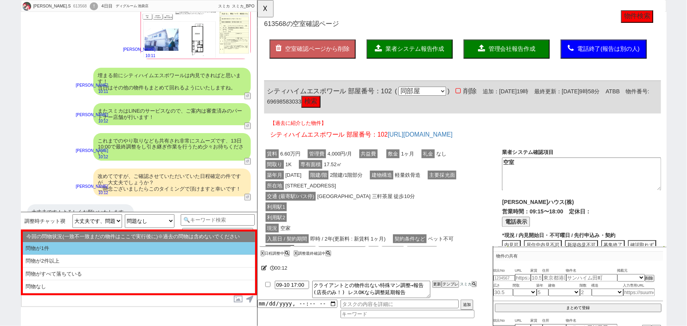
click at [44, 248] on li "問物が1件" at bounding box center [139, 248] width 232 height 13
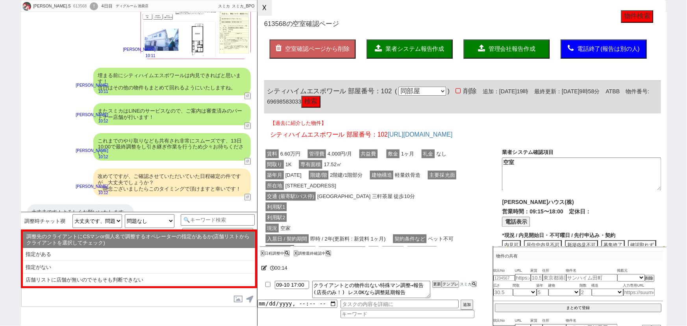
click at [269, 11] on button "☓" at bounding box center [265, 8] width 15 height 16
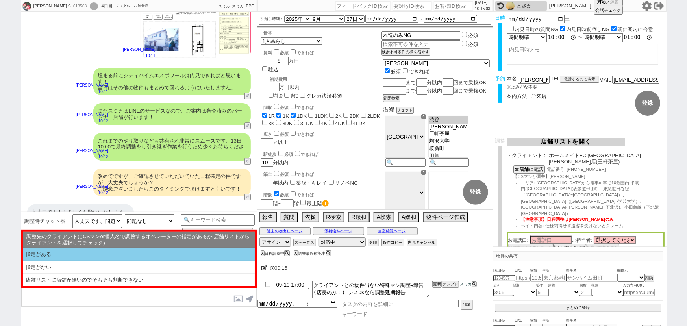
click at [126, 255] on li "指定がある" at bounding box center [139, 254] width 232 height 13
select select "問物が1件"
select select "指定がある"
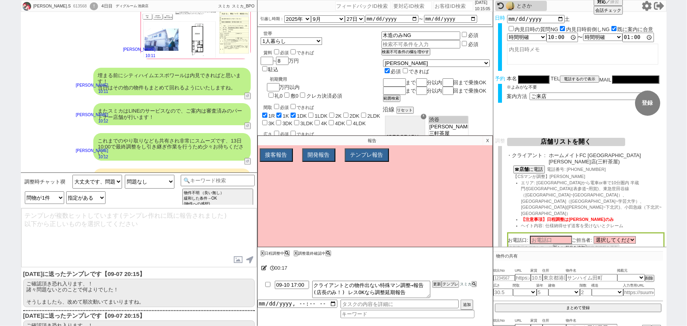
scroll to position [30, 0]
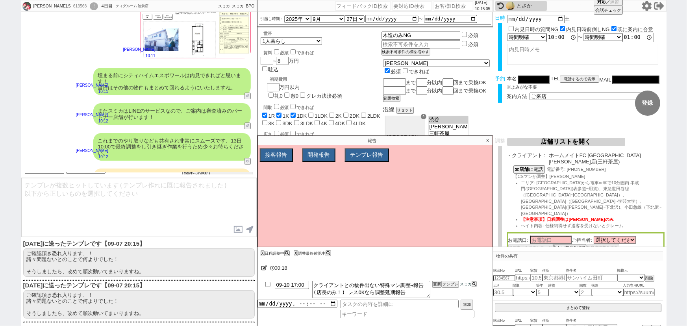
click at [108, 264] on p "ご確認頂き恐れ入ります、！ 諸々問題ないとのことで何よりでした！ そうしましたら、改めて[PERSON_NAME]動いてまいりますね。" at bounding box center [139, 263] width 232 height 28
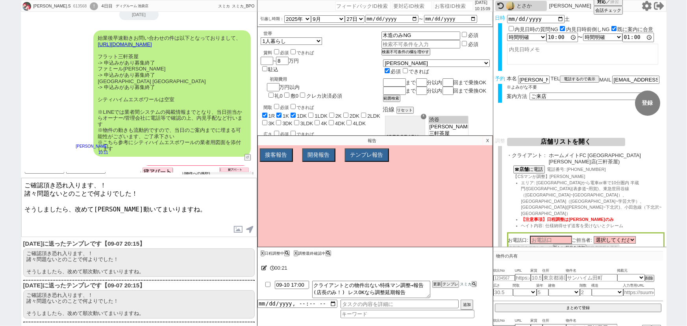
scroll to position [995, 0]
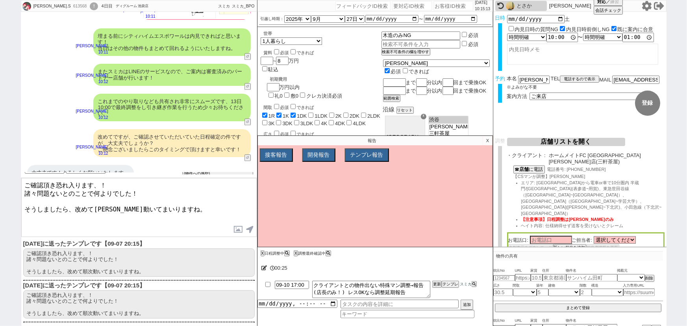
drag, startPoint x: 24, startPoint y: 189, endPoint x: 279, endPoint y: 236, distance: 259.0
click at [279, 236] on div "[PERSON_NAME].S 613568 ! 0 4日目 ディグルーム 池袋店 冬眠中 自社客 スミカ スミカ_BPO チャット全表示 [DATE] 14…" at bounding box center [344, 163] width 646 height 326
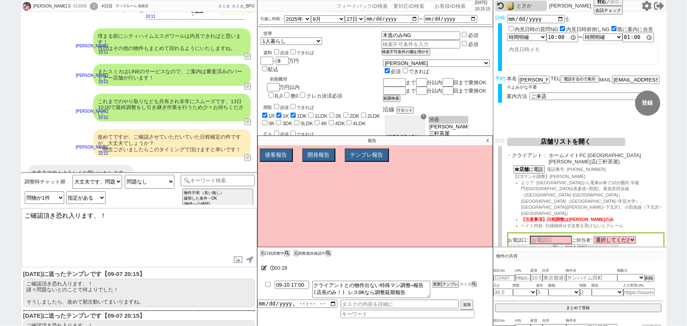
drag, startPoint x: 98, startPoint y: 184, endPoint x: 28, endPoint y: 170, distance: 72.0
click at [28, 170] on div "[PERSON_NAME].S 613568 ! 0 4日目 ディグルーム 池袋店 冬眠中 自社客 スミカ スミカ_BPO チャット全表示 [DATE] 14…" at bounding box center [139, 163] width 236 height 326
drag, startPoint x: 162, startPoint y: 226, endPoint x: 19, endPoint y: 221, distance: 143.4
click at [19, 221] on div "[PERSON_NAME].S 613568 ! 0 4日目 ディグルーム 池袋店 冬眠中 自社客 スミカ スミカ_BPO チャット全表示 [DATE] 14…" at bounding box center [343, 163] width 687 height 326
click at [26, 221] on textarea "かしこまりました！ 手配完了しましたらご報告いたします。" at bounding box center [139, 237] width 236 height 59
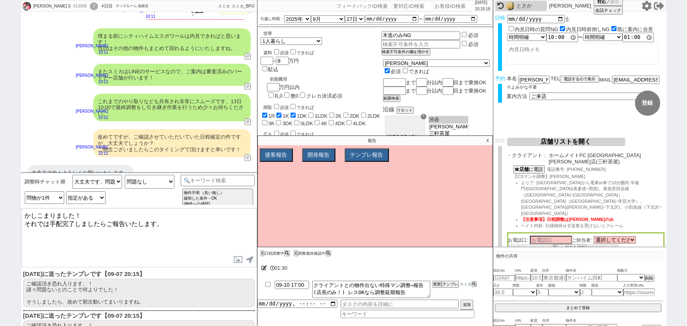
click at [157, 223] on textarea "かしこまりました！ それでは手配完了しましたらご報告いたします。" at bounding box center [139, 237] width 236 height 59
type textarea "かしこまりました！ それでは手配完了しましたらご報告いたしますね。"
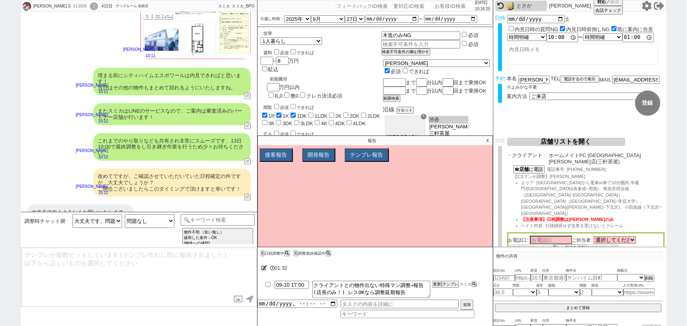
scroll to position [825, 0]
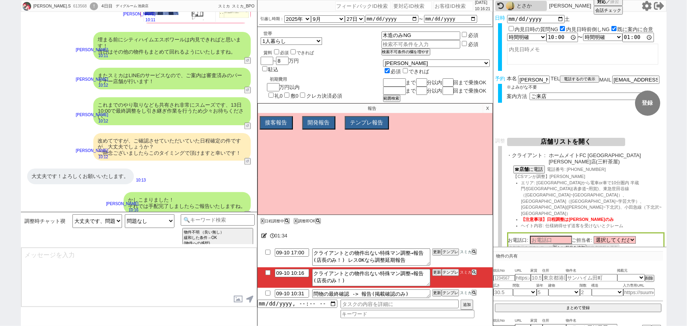
type textarea "@@【@@日程調整するシーンなので、このまま調整報告します。当該の調整ができない方であればそのままcmd+shift+Kで次に進んでください！！(当該の調整が…"
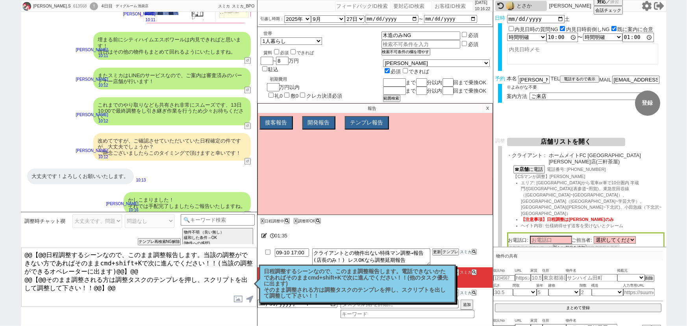
click at [347, 279] on p "日程調整するシーンなので、このまま調整報告します。電話できないかたであればそのままcmd+shift+Kで次に進んでください！！(他のタスク優先に出ます) そ…" at bounding box center [357, 284] width 187 height 31
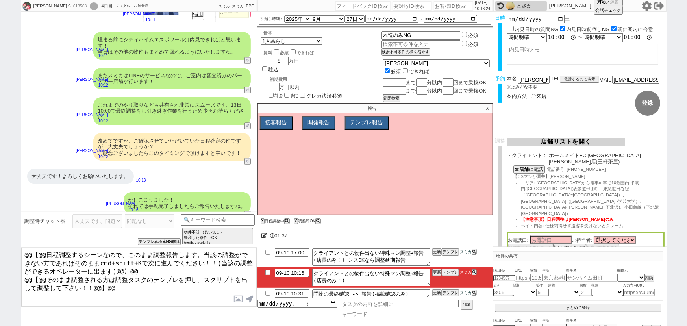
click at [488, 112] on p "X" at bounding box center [487, 108] width 9 height 9
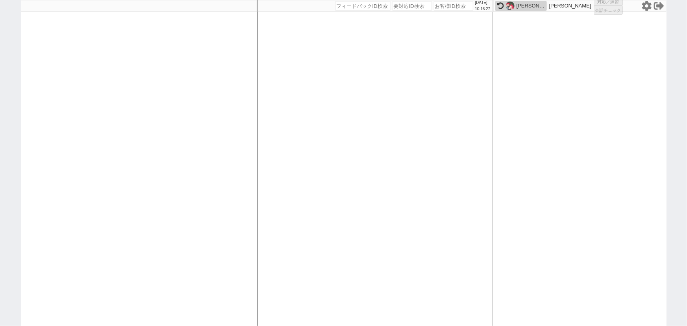
select select "1"
select select "2"
select select
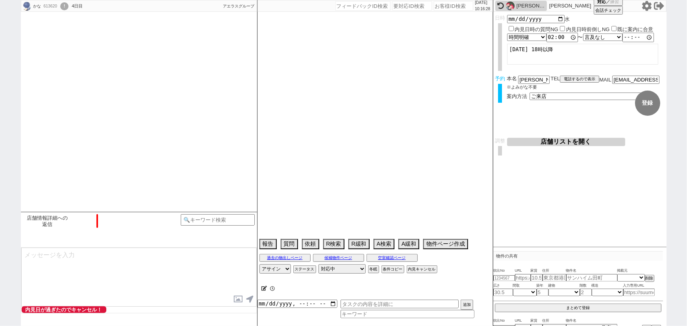
type textarea "神奈川在住"
select select "2025"
select select "10"
select select "36"
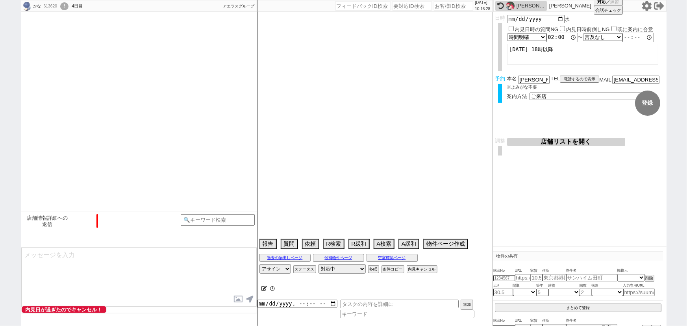
select select "0"
select select "64"
select select "62"
select select "[DATE]"
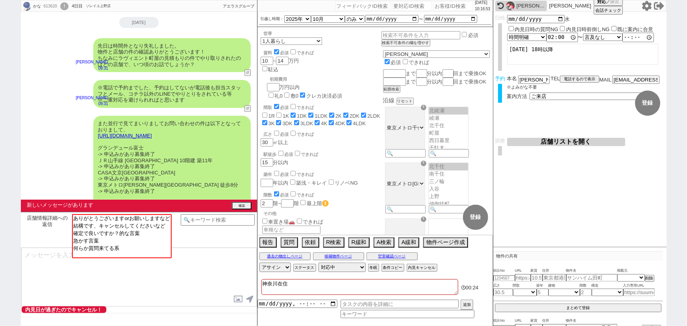
scroll to position [1295, 0]
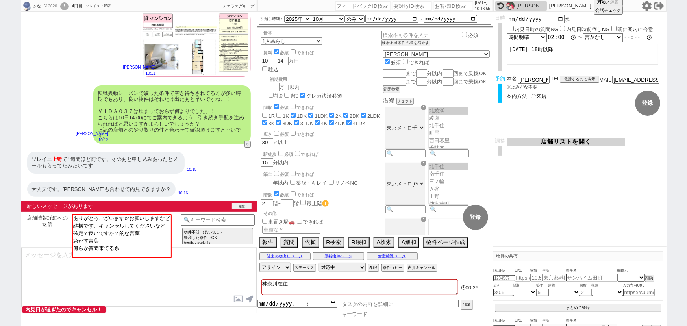
click at [242, 206] on button "確認" at bounding box center [242, 206] width 20 height 6
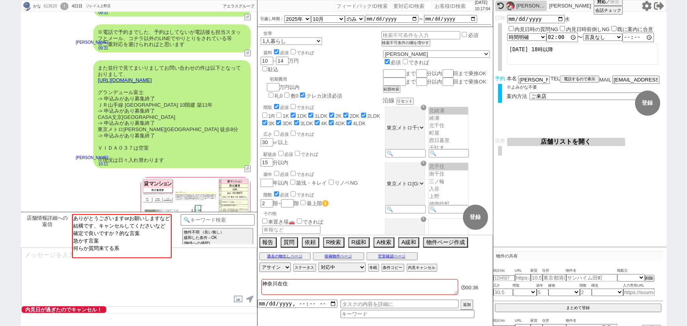
scroll to position [1122, 0]
click at [226, 122] on div "また並行で見てまいりましてお問い合わせの件は以下となっておりまして、 [URL][DOMAIN_NAME] グランデュール富士 -> 申込みがあり募集終了 Ｊ…" at bounding box center [172, 114] width 158 height 108
click at [395, 254] on button "空室確認ページ" at bounding box center [392, 256] width 51 height 6
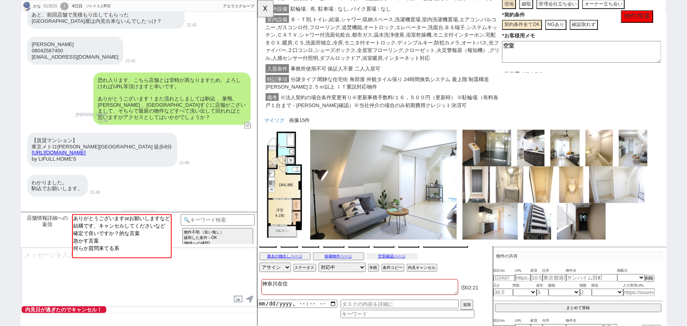
scroll to position [874, 0]
drag, startPoint x: 172, startPoint y: 152, endPoint x: 28, endPoint y: 144, distance: 144.8
click at [28, 144] on div "【賃貸マンション】 東京メトロ[PERSON_NAME][GEOGRAPHIC_DATA] 徒歩8分 [URL][DOMAIN_NAME] by [PERSO…" at bounding box center [102, 149] width 150 height 34
copy link "[URL][DOMAIN_NAME]"
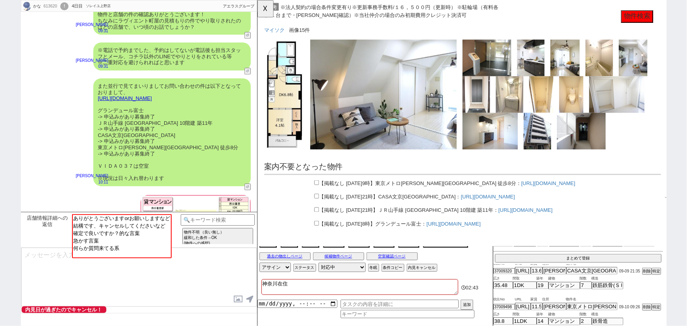
scroll to position [1120, 0]
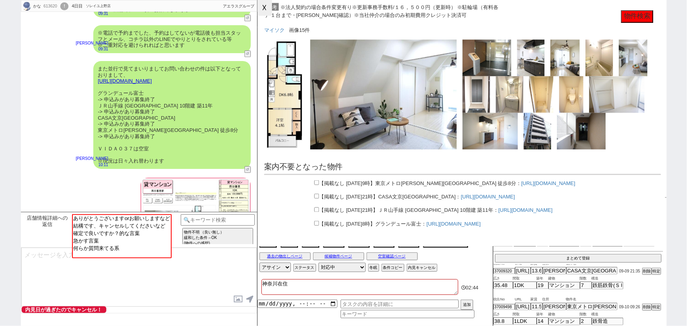
click at [264, 12] on button "☓" at bounding box center [265, 8] width 15 height 16
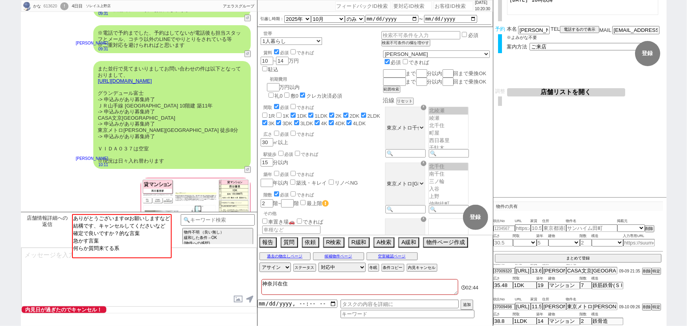
scroll to position [1282, 0]
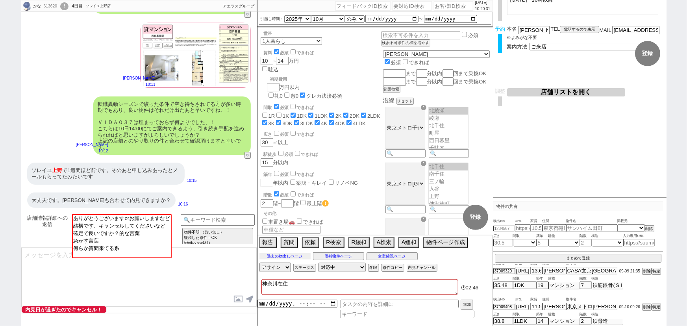
click at [297, 256] on button "過去の物出しページ" at bounding box center [285, 256] width 51 height 6
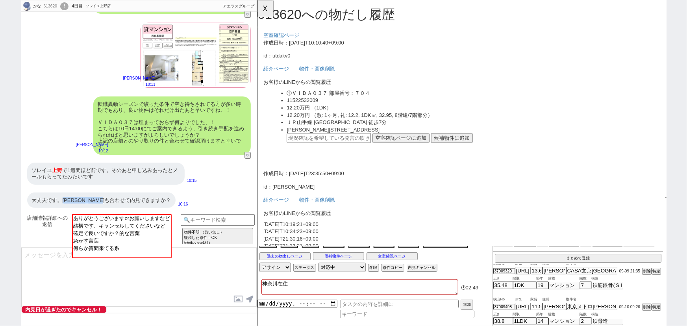
drag, startPoint x: 122, startPoint y: 192, endPoint x: 61, endPoint y: 193, distance: 61.0
click at [61, 193] on div "大丈夫です。[PERSON_NAME]も合わせて内見できますか？" at bounding box center [101, 201] width 149 height 16
copy div "リーヴェル日暮里プレミオ"
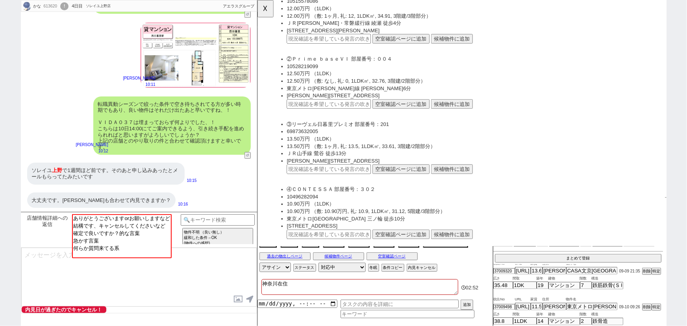
click at [171, 195] on div "大丈夫です。[PERSON_NAME]も合わせて内見できますか？" at bounding box center [101, 201] width 149 height 16
click at [320, 183] on input "text" at bounding box center [334, 182] width 91 height 10
paste input "37013333"
type input "37013333"
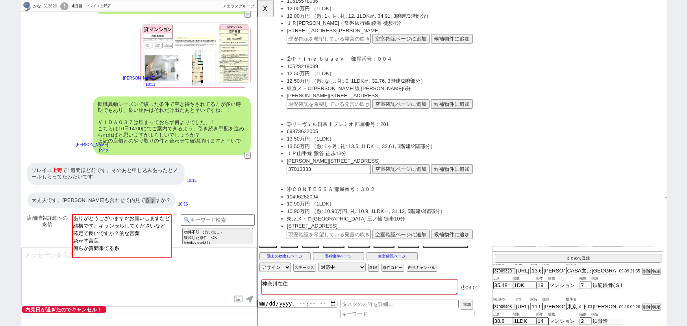
click at [401, 180] on button "空室確認ページに追加" at bounding box center [411, 182] width 61 height 10
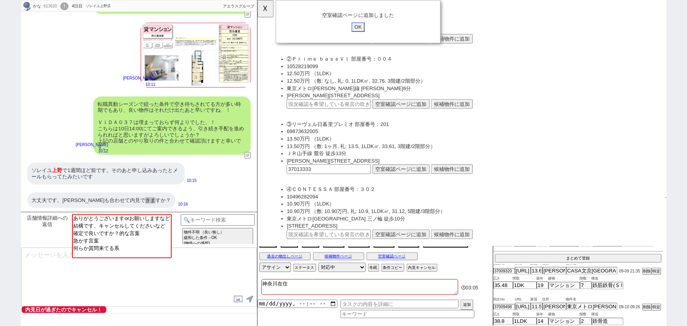
click at [364, 27] on input "OK" at bounding box center [365, 29] width 14 height 10
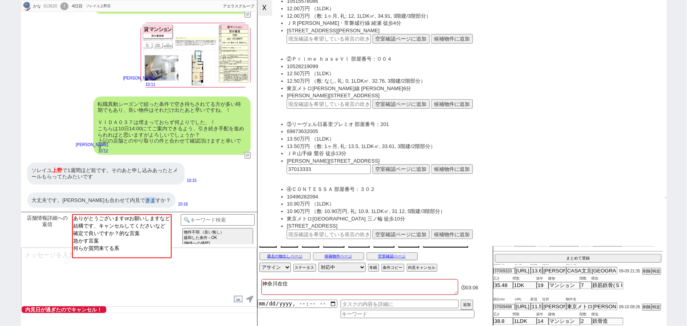
click at [263, 10] on button "☓" at bounding box center [265, 8] width 15 height 16
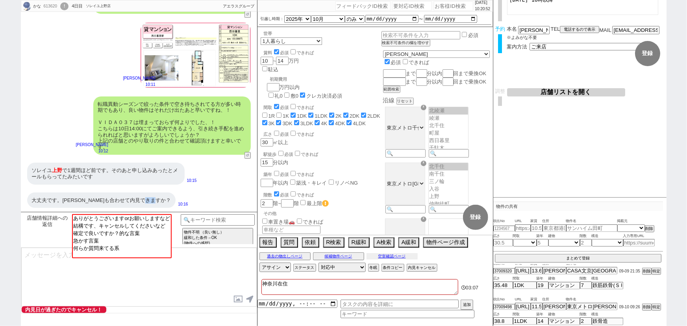
click at [386, 256] on button "空室確認ページ" at bounding box center [392, 256] width 51 height 6
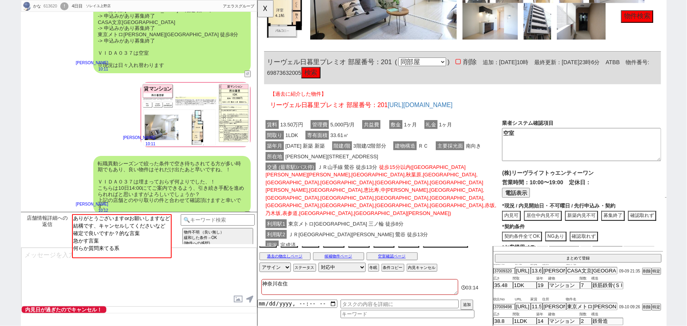
scroll to position [1282, 0]
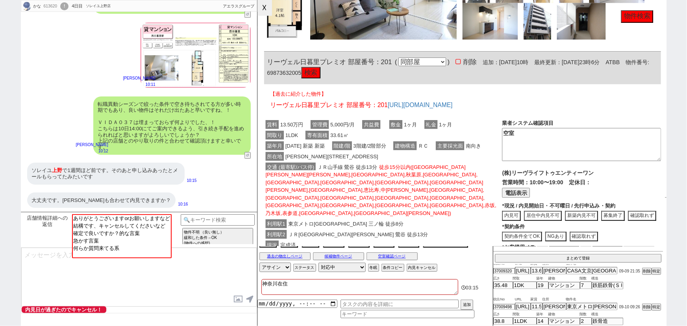
click at [267, 13] on button "☓" at bounding box center [265, 8] width 15 height 16
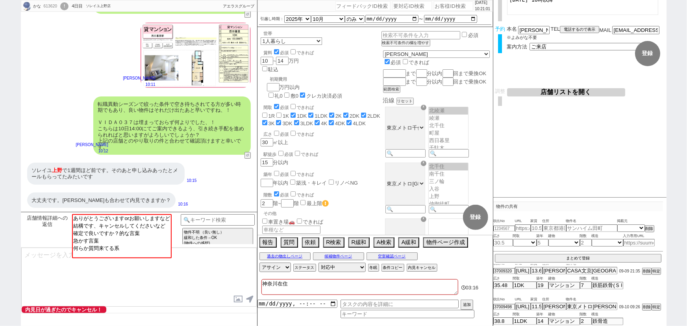
scroll to position [0, 0]
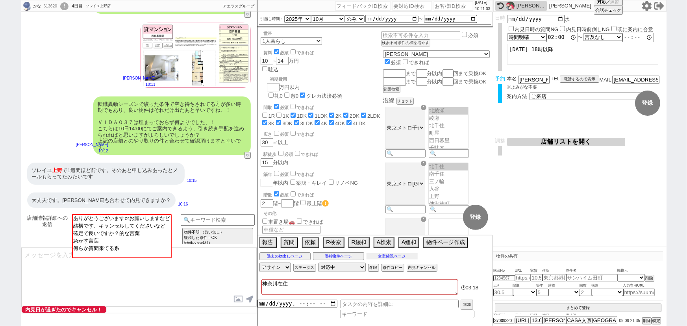
click at [410, 255] on button "空室確認ページ" at bounding box center [392, 256] width 51 height 6
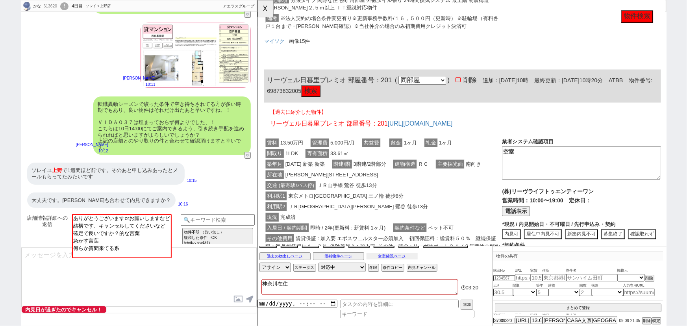
scroll to position [403, 0]
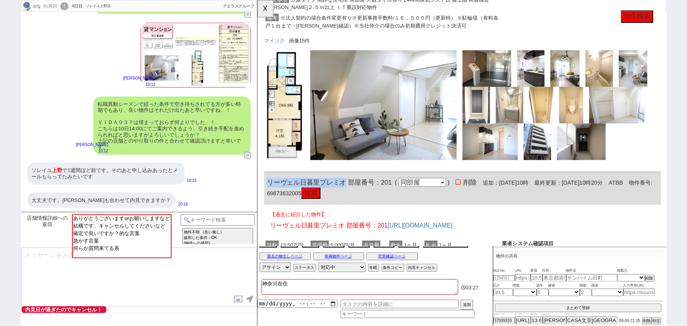
drag, startPoint x: 350, startPoint y: 196, endPoint x: 259, endPoint y: 197, distance: 91.0
click at [259, 197] on div "613620 の空室確認ページ 空室確認ページから削除 業者システム報告作成 管理会社報告作成 電話終了(報告は別の人) 確認取れず物件のタスク登録 追加 キ…" at bounding box center [477, 184] width 441 height 1174
copy span "リーヴェル日暮里プレミオ"
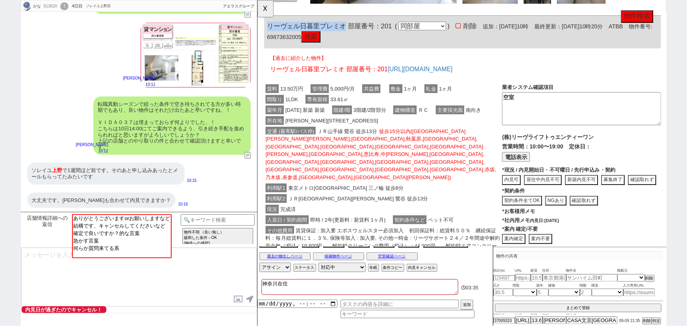
scroll to position [548, 0]
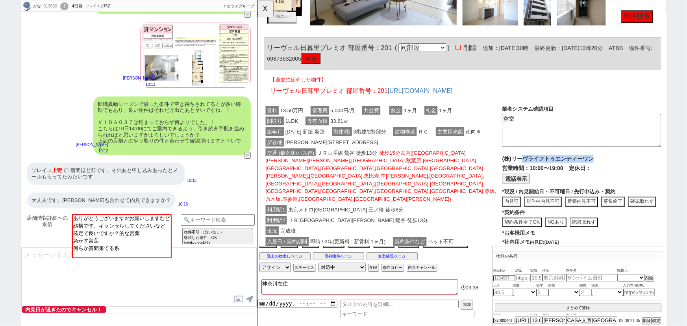
drag, startPoint x: 623, startPoint y: 166, endPoint x: 543, endPoint y: 169, distance: 80.4
click at [543, 169] on p "(株)リーヴライフトゥエンティーワン" at bounding box center [605, 171] width 171 height 8
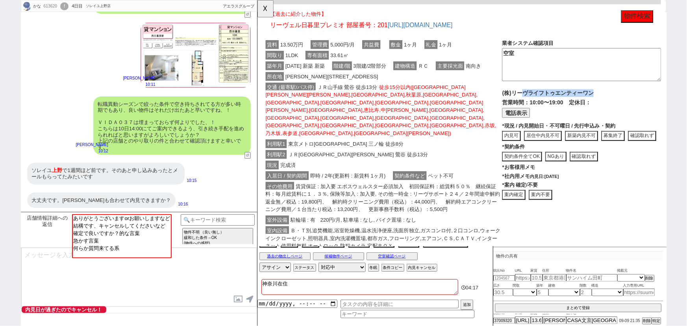
scroll to position [617, 0]
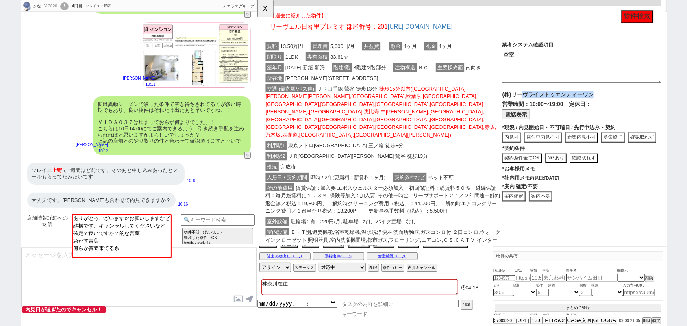
click at [533, 123] on button "電話表示" at bounding box center [535, 123] width 30 height 11
click at [591, 123] on button "📞 電話" at bounding box center [603, 123] width 27 height 11
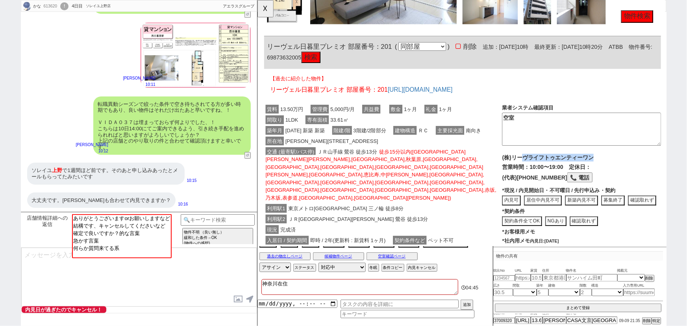
scroll to position [612, 0]
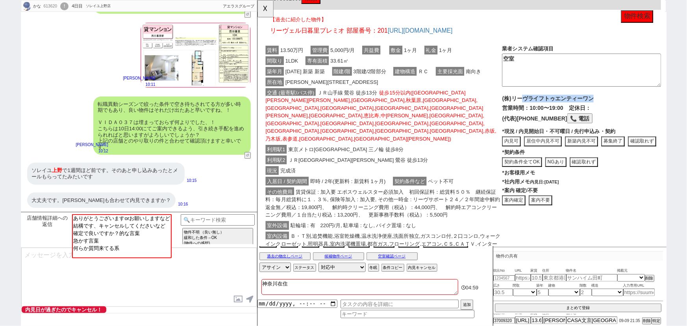
click at [636, 153] on button "募集終了" at bounding box center [639, 152] width 25 height 11
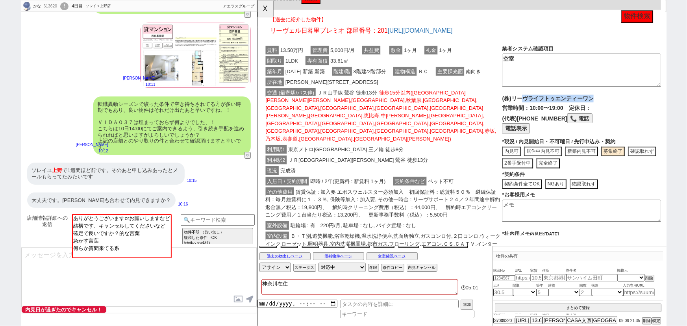
click at [567, 181] on button "完全終了" at bounding box center [569, 176] width 25 height 11
type textarea "申込みがあり募集終了"
type textarea "9/10時点"
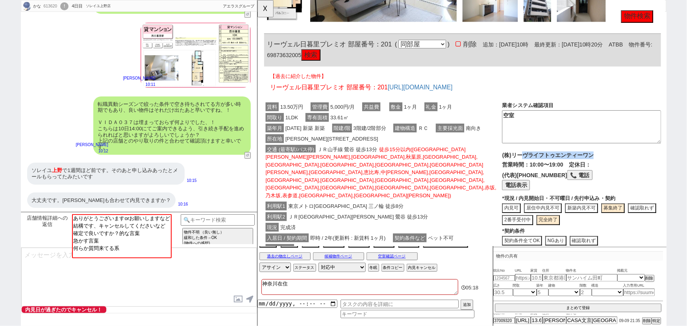
scroll to position [551, 0]
drag, startPoint x: 330, startPoint y: 150, endPoint x: 288, endPoint y: 151, distance: 42.5
click at [288, 151] on span "[PERSON_NAME][STREET_ADDRESS]" at bounding box center [337, 149] width 103 height 9
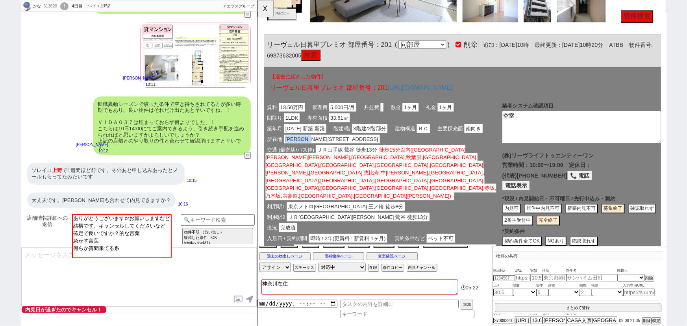
copy span "[PERSON_NAME][STREET_ADDRESS]"
click at [44, 9] on div "613620" at bounding box center [50, 6] width 18 height 6
copy div "613620"
click at [56, 203] on div "大丈夫です。[PERSON_NAME]も合わせて内見できますか？" at bounding box center [101, 201] width 149 height 16
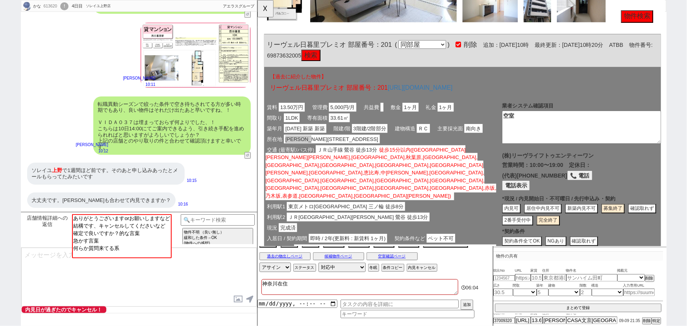
click at [56, 203] on div "大丈夫です。[PERSON_NAME]も合わせて内見できますか？" at bounding box center [101, 201] width 149 height 16
click at [50, 7] on div "613620" at bounding box center [50, 6] width 18 height 6
click at [64, 207] on div "大丈夫です。[PERSON_NAME]も合わせて内見できますか？" at bounding box center [101, 201] width 149 height 16
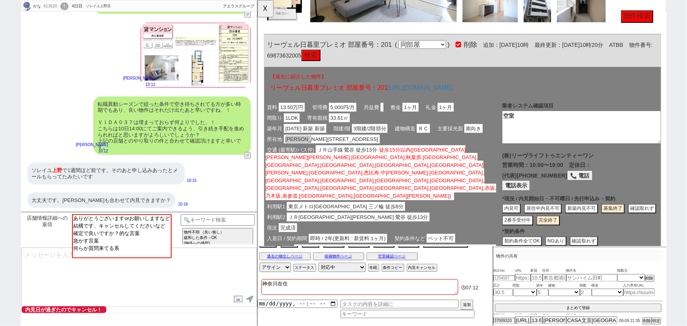
click at [47, 8] on div "613620" at bounding box center [50, 6] width 18 height 6
click at [100, 189] on div "大丈夫です。[PERSON_NAME]も合わせて内見できますか？ 10:16" at bounding box center [139, 201] width 236 height 24
click at [98, 194] on div "大丈夫です。[PERSON_NAME]も合わせて内見できますか？" at bounding box center [101, 201] width 149 height 16
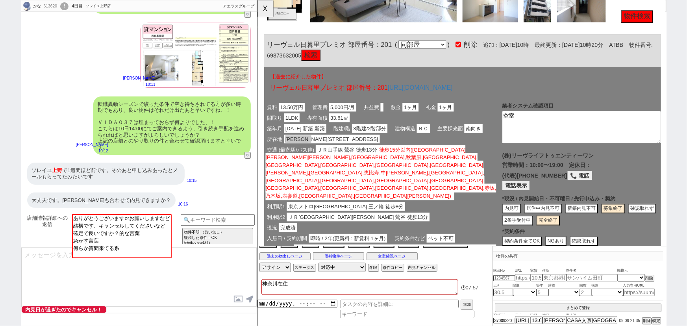
click at [52, 5] on div "613620" at bounding box center [50, 6] width 18 height 6
click at [73, 195] on div "大丈夫です。[PERSON_NAME]も合わせて内見できますか？" at bounding box center [101, 201] width 149 height 16
click at [43, 6] on div "613620" at bounding box center [50, 6] width 18 height 6
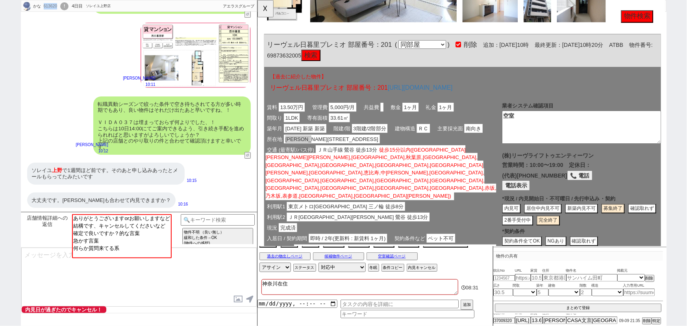
click at [43, 6] on div "613620" at bounding box center [50, 6] width 18 height 6
click at [268, 7] on button "☓" at bounding box center [265, 8] width 15 height 16
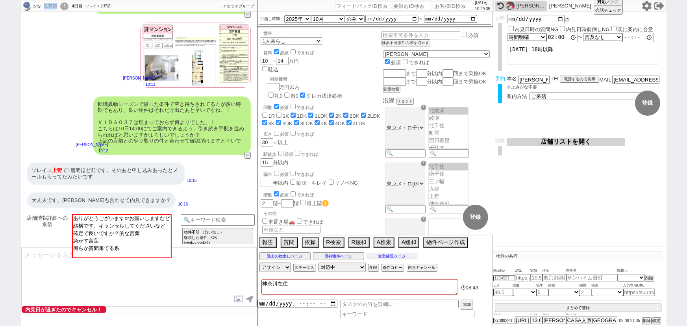
click at [408, 258] on button "空室確認ページ" at bounding box center [392, 256] width 51 height 6
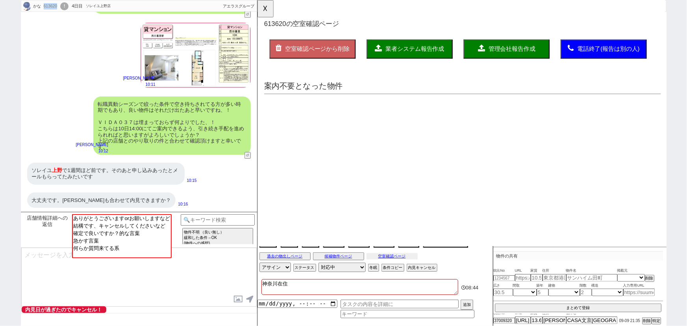
scroll to position [0, 0]
select select "another_room"
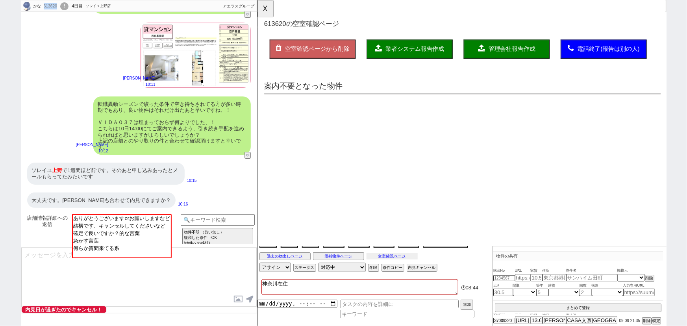
select select "another_room"
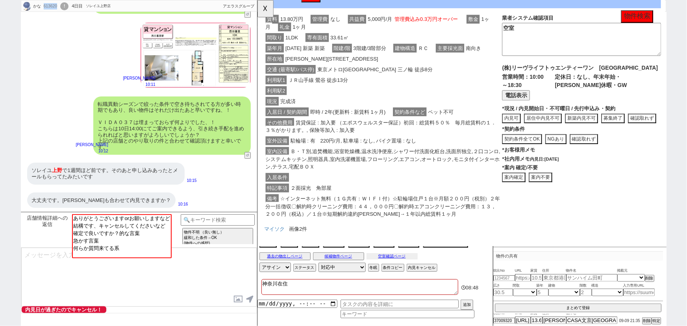
scroll to position [615, 0]
click at [531, 126] on button "内見可" at bounding box center [530, 127] width 20 height 11
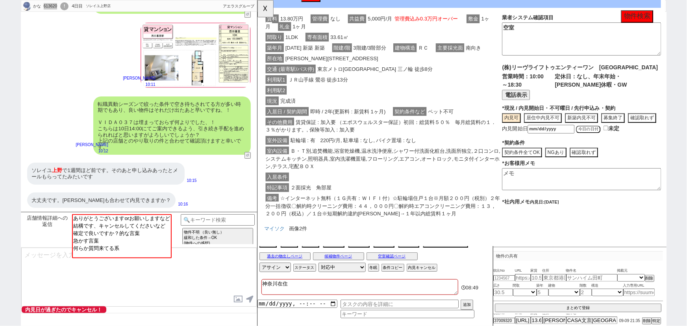
click at [617, 143] on button "今日の日付" at bounding box center [613, 139] width 26 height 8
type input "[DATE]"
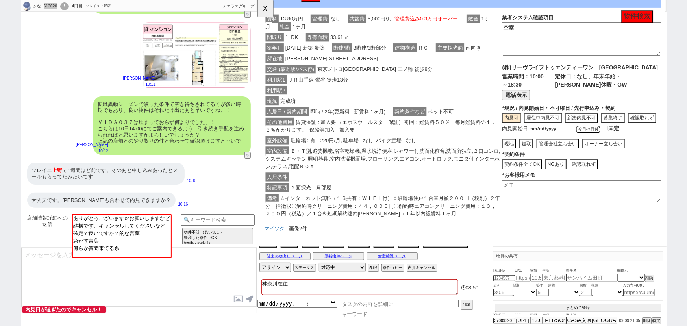
click at [528, 160] on button "現地" at bounding box center [527, 154] width 15 height 11
type textarea "内見可"
type textarea "9/10時点"
drag, startPoint x: 545, startPoint y: 210, endPoint x: 485, endPoint y: 230, distance: 63.3
click at [485, 230] on div "賃料 13.80万円 管理費 なし 共益費 5,000円/月 管理費込み0.3万円オーバー 敷金 1ヶ月 礼金 1ヶ月 間取り 1LDK 専有面積 33.61…" at bounding box center [477, 121] width 427 height 227
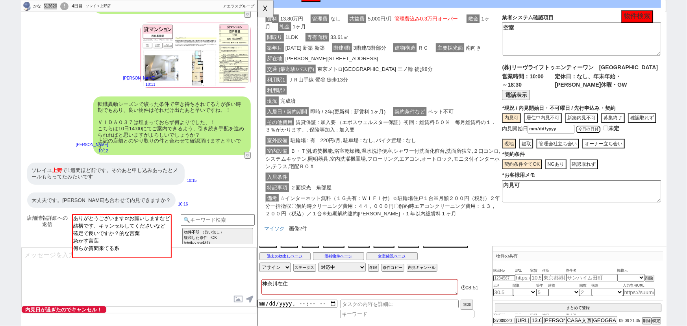
scroll to position [46, 0]
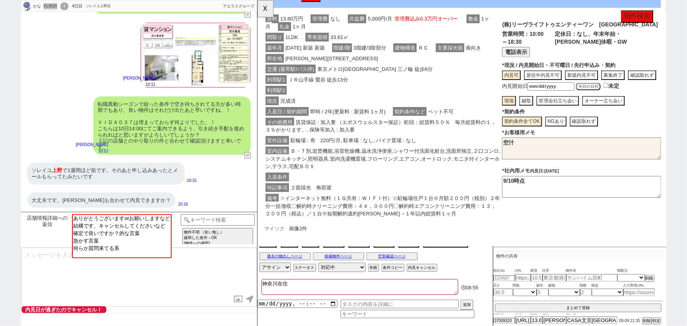
type textarea "空"
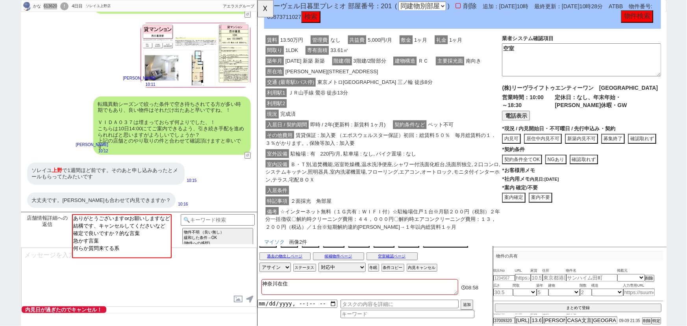
scroll to position [1009, 0]
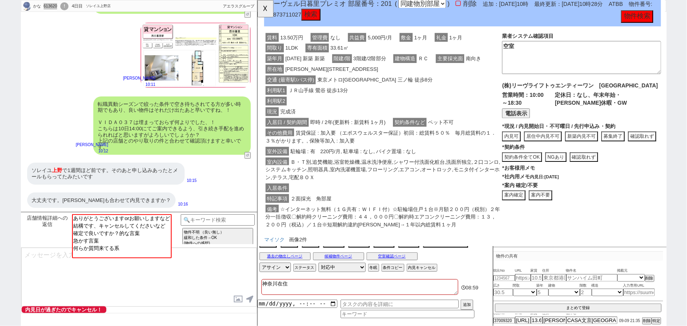
type textarea "空室"
click at [528, 147] on button "内見可" at bounding box center [530, 146] width 20 height 11
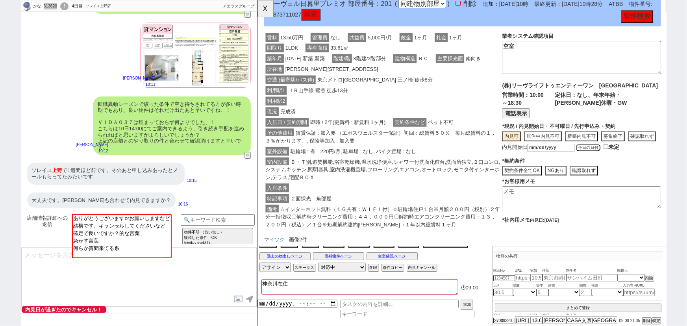
click at [610, 163] on button "今日の日付" at bounding box center [613, 159] width 26 height 8
type input "[DATE]"
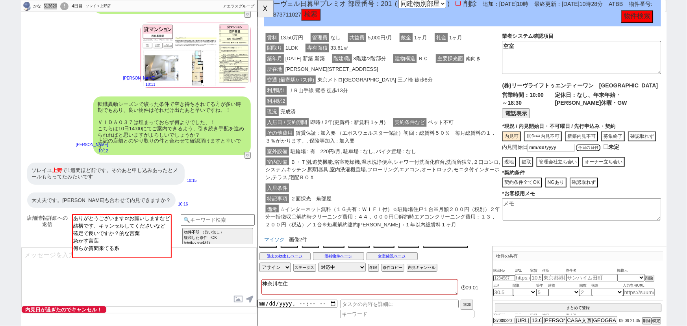
click at [519, 183] on div "室内設備 Ｂ・Ｔ別,追焚機能,浴室乾燥機,温水洗浄便座,シャワー付洗面化粧台,洗面所独立,２口コンロ,システムキッチン,照明器具,室内洗濯機置場,フローリング…" at bounding box center [392, 183] width 256 height 28
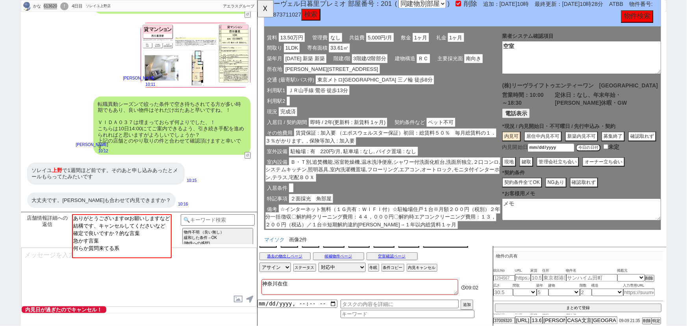
click at [526, 180] on button "現地" at bounding box center [527, 174] width 15 height 11
type textarea "内見可"
type textarea "9/10時点"
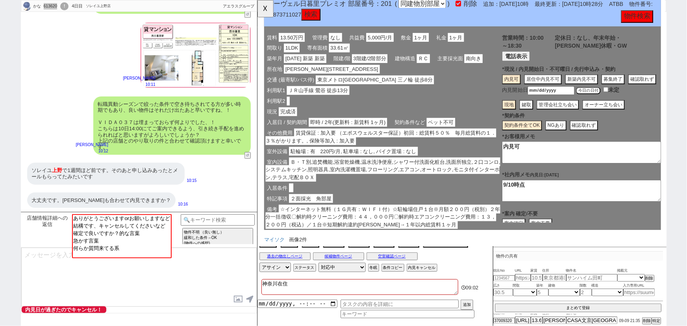
scroll to position [63, 0]
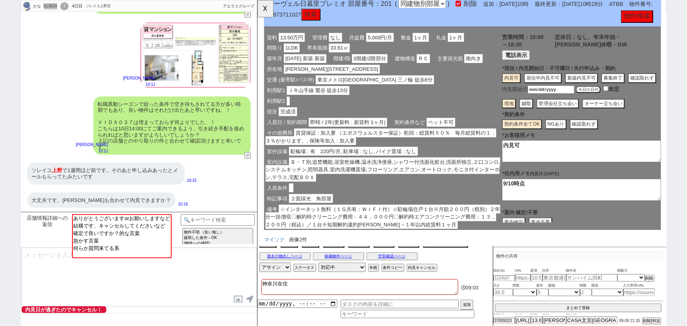
drag, startPoint x: 542, startPoint y: 166, endPoint x: 503, endPoint y: 169, distance: 39.5
click at [503, 169] on div "賃料 13.50万円 管理費 なし 共益費 5,000円/月 敷金 1ヶ月 礼金 1ヶ月 間取り 1LDK 専有面積 33.61㎡ 築年月 [DATE] 新築…" at bounding box center [477, 137] width 427 height 219
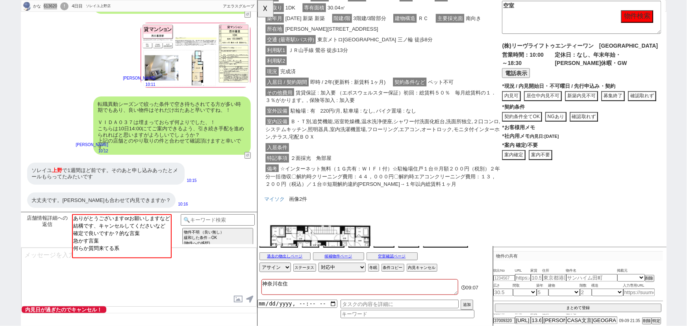
scroll to position [1458, 0]
type textarea "空室"
click at [531, 101] on button "内見可" at bounding box center [530, 103] width 20 height 11
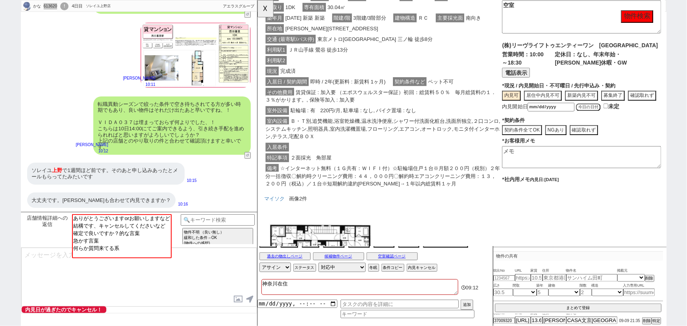
click at [617, 119] on button "今日の日付" at bounding box center [613, 115] width 26 height 8
type input "[DATE]"
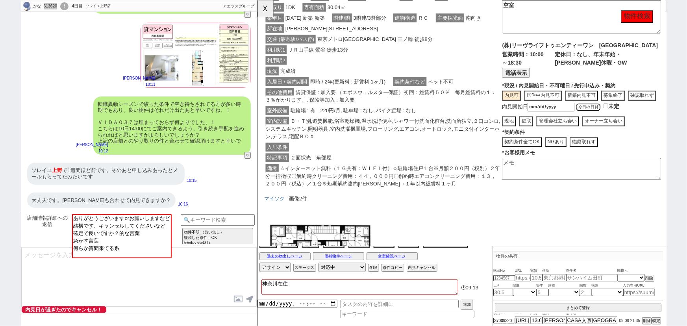
click at [529, 136] on button "現地" at bounding box center [527, 130] width 15 height 11
type textarea "内見可"
type textarea "9/10時点"
drag, startPoint x: 542, startPoint y: 187, endPoint x: 483, endPoint y: 196, distance: 60.2
click at [483, 196] on div "賃料 13.00万円 管理費 なし 共益費 5,000円/月 敷金 1ヶ月 礼金 1ヶ月 間取り 1DK 専有面積 30.04㎡ 築年月 [DATE] 新築 …" at bounding box center [477, 94] width 427 height 219
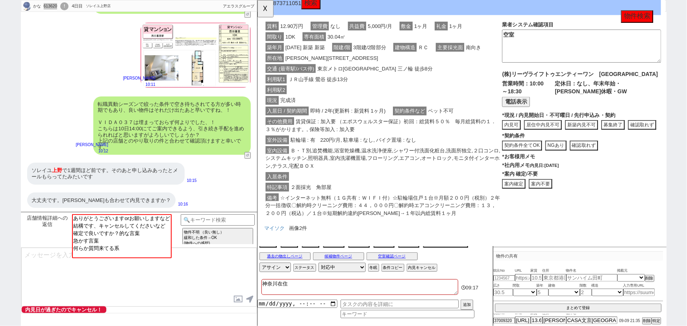
scroll to position [1833, 0]
type textarea "空室"
click at [531, 134] on button "内見可" at bounding box center [530, 134] width 20 height 11
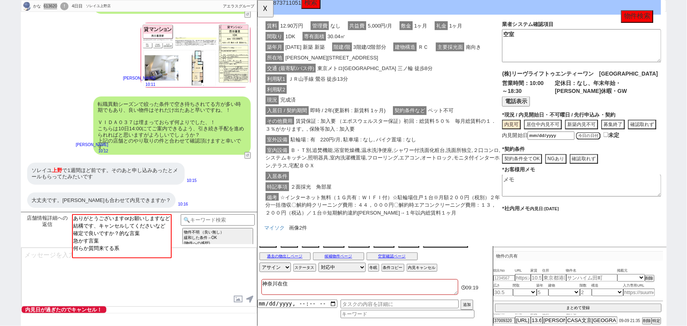
click at [614, 150] on button "今日の日付" at bounding box center [613, 146] width 26 height 8
type input "[DATE]"
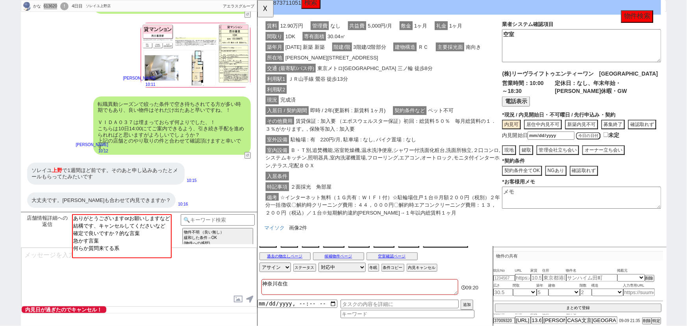
click at [527, 167] on button "現地" at bounding box center [527, 161] width 15 height 11
type textarea "内見可"
type textarea "9/10時点"
drag, startPoint x: 543, startPoint y: 212, endPoint x: 464, endPoint y: 227, distance: 80.6
click at [464, 227] on div "賃料 12.90万円 管理費 なし 共益費 5,000円/月 敷金 1ヶ月 礼金 1ヶ月 間取り 1DK 専有面積 30.04㎡ 築年月 [DATE] 新築 …" at bounding box center [477, 125] width 427 height 219
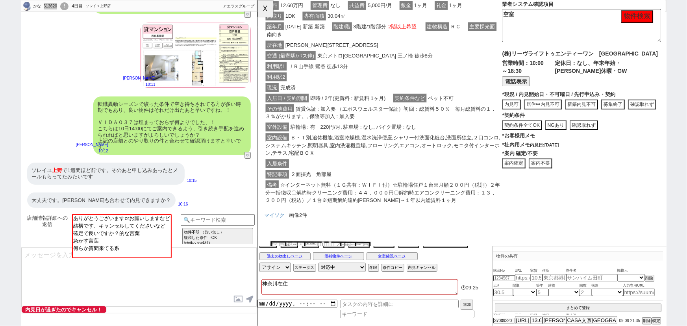
scroll to position [2261, 0]
type textarea "空室"
click at [532, 108] on button "内見可" at bounding box center [530, 111] width 20 height 11
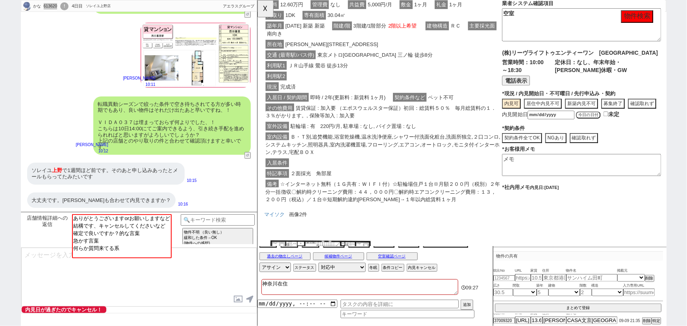
click at [617, 128] on button "今日の日付" at bounding box center [613, 124] width 26 height 8
type input "[DATE]"
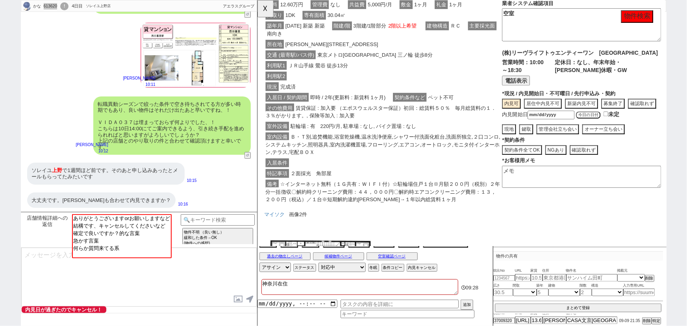
click at [530, 145] on button "現地" at bounding box center [527, 139] width 15 height 11
type textarea "内見可"
type textarea "9/10時点"
drag, startPoint x: 547, startPoint y: 189, endPoint x: 486, endPoint y: 195, distance: 61.3
click at [486, 195] on div "賃料 12.60万円 管理費 なし 共益費 5,000円/月 敷金 1ヶ月 礼金 1ヶ月 間取り 1DK 専有面積 30.04㎡ 築年月 [DATE] 新築 …" at bounding box center [477, 106] width 427 height 227
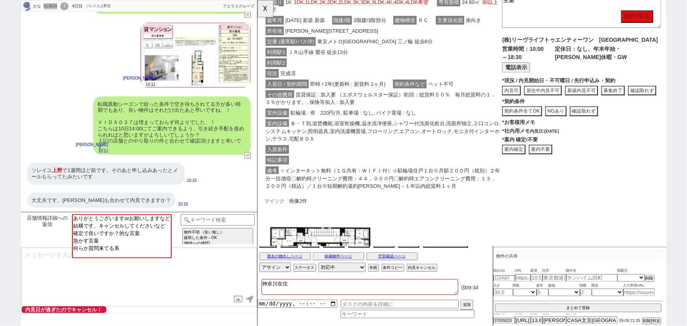
scroll to position [2690, 0]
type textarea "空室"
click at [528, 92] on button "内見可" at bounding box center [530, 97] width 20 height 11
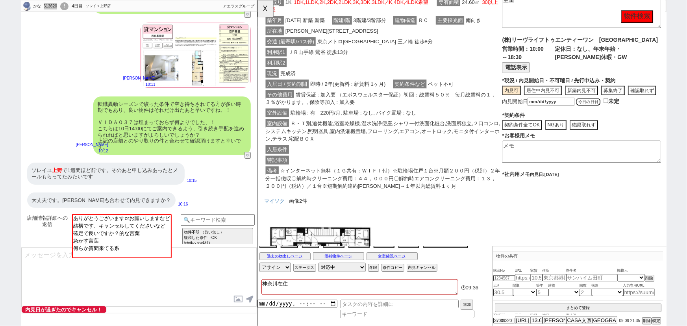
click at [616, 113] on button "今日の日付" at bounding box center [613, 110] width 26 height 8
type input "[DATE]"
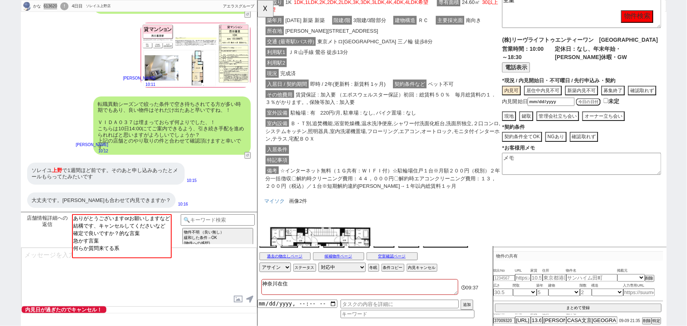
click at [528, 130] on button "現地" at bounding box center [527, 125] width 15 height 11
type textarea "内見可"
type textarea "9/10時点"
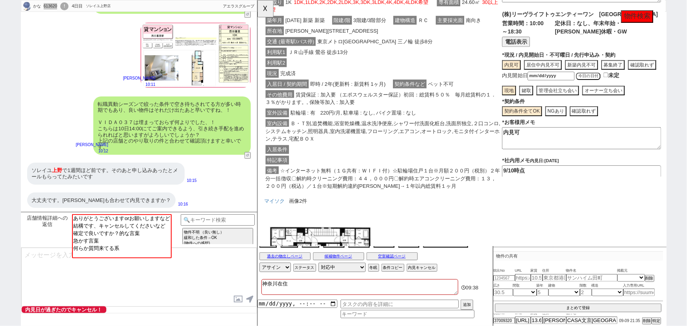
drag, startPoint x: 546, startPoint y: 176, endPoint x: 464, endPoint y: 192, distance: 83.6
click at [464, 192] on div "賃料 10.60万円 管理費 なし 共益費 5,000円/月 敷金 1ヶ月 礼金 1ヶ月 間取り 1K 1DK,1LDK,2K,2DK,2LDK,3K,3DK…" at bounding box center [477, 92] width 427 height 227
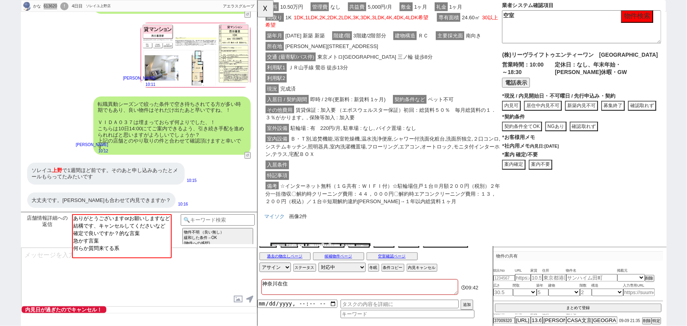
scroll to position [3088, 0]
type textarea "空室"
click at [525, 109] on button "内見可" at bounding box center [530, 113] width 20 height 11
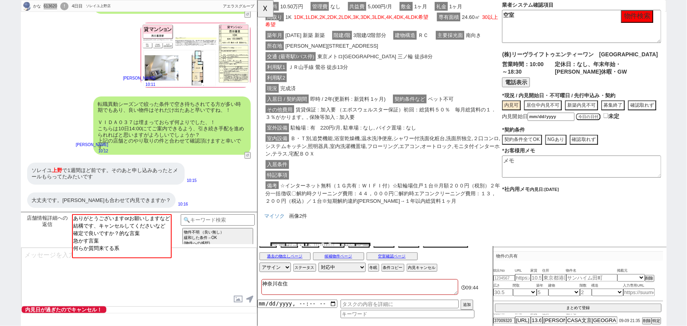
click at [619, 130] on button "今日の日付" at bounding box center [613, 126] width 26 height 8
type input "[DATE]"
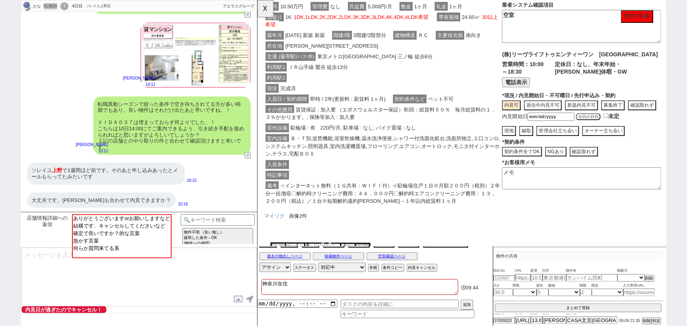
click at [529, 146] on button "現地" at bounding box center [527, 140] width 15 height 11
type textarea "内見可"
type textarea "9/10時点"
drag, startPoint x: 542, startPoint y: 193, endPoint x: 479, endPoint y: 201, distance: 63.6
click at [479, 201] on div "賃料 10.50万円 管理費 なし 共益費 5,000円/月 敷金 1ヶ月 礼金 1ヶ月 間取り 1K 1DK,1LDK,2K,2DK,2LDK,3K,3DK…" at bounding box center [477, 108] width 427 height 227
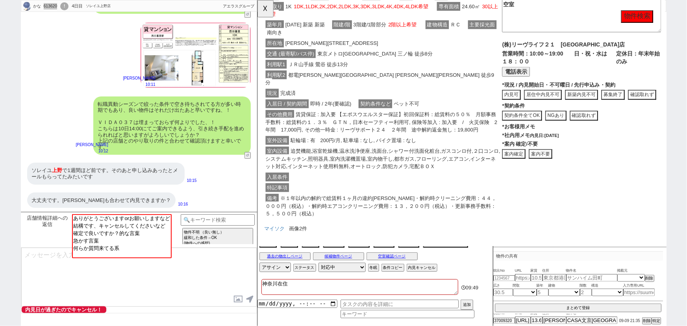
scroll to position [3517, 0]
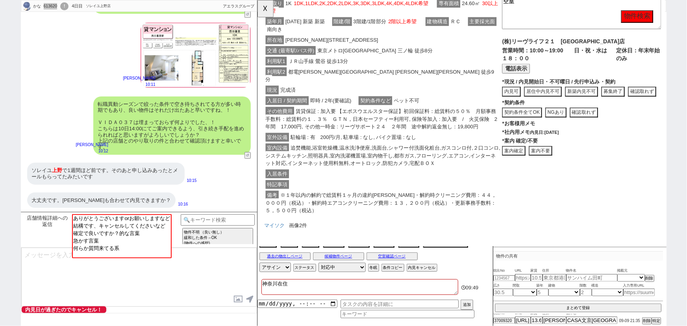
type textarea "空室"
click at [532, 95] on button "内見可" at bounding box center [530, 98] width 20 height 11
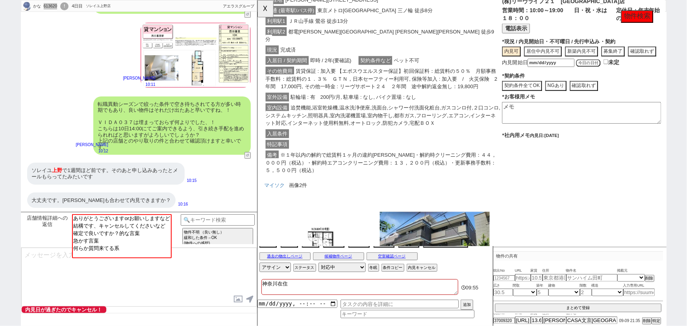
scroll to position [3563, 0]
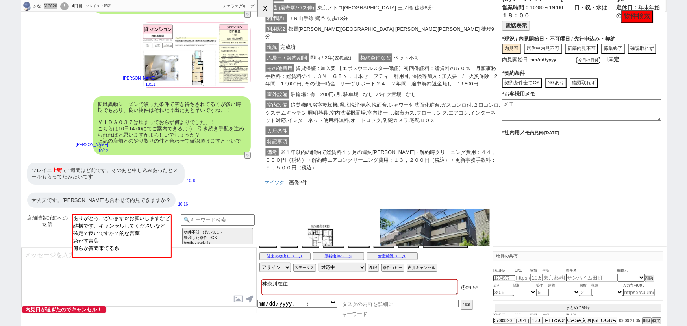
click at [604, 69] on button "今日の日付" at bounding box center [613, 65] width 26 height 8
type input "[DATE]"
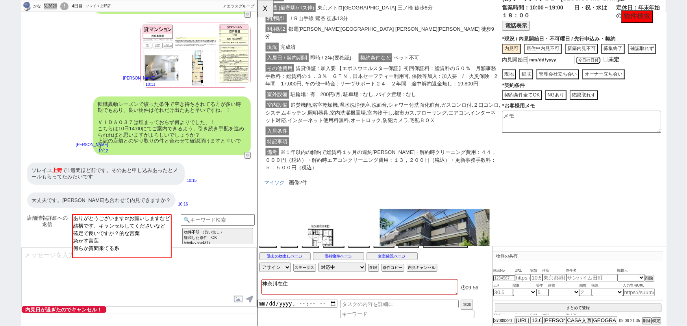
click at [527, 85] on button "現地" at bounding box center [527, 80] width 15 height 11
type textarea "内見可"
type textarea "9/10時点"
drag, startPoint x: 549, startPoint y: 137, endPoint x: 477, endPoint y: 142, distance: 71.9
click at [477, 142] on div "賃料 10.30万円 管理費 5,000円/月 共益費 なし 敷金 1ヶ月 礼金 1ヶ月 間取り 1K 1DK,1LDK,2K,2DK,2LDK,3K,3DK…" at bounding box center [477, 60] width 427 height 252
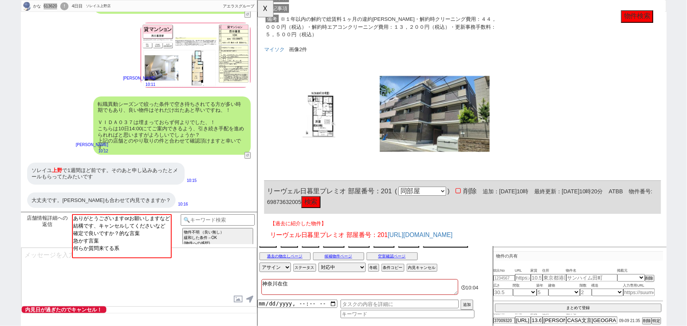
scroll to position [3705, 0]
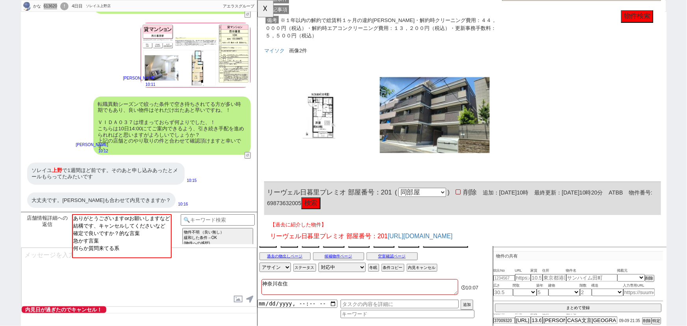
type textarea "空室"
click at [262, 13] on button "☓" at bounding box center [265, 8] width 15 height 16
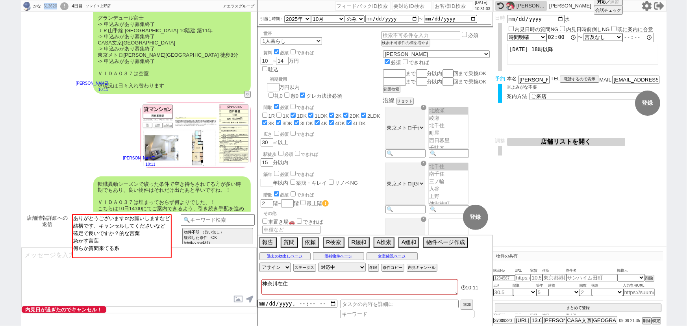
scroll to position [1282, 0]
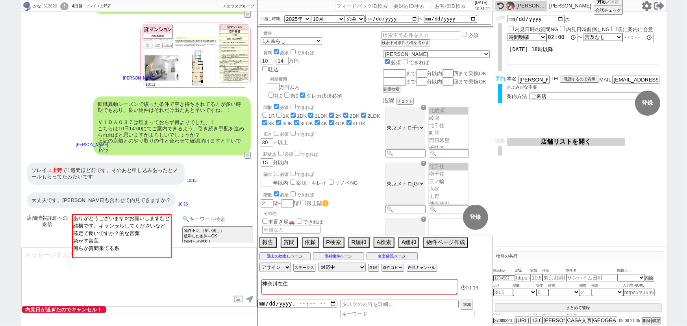
click at [213, 215] on input at bounding box center [218, 219] width 74 height 10
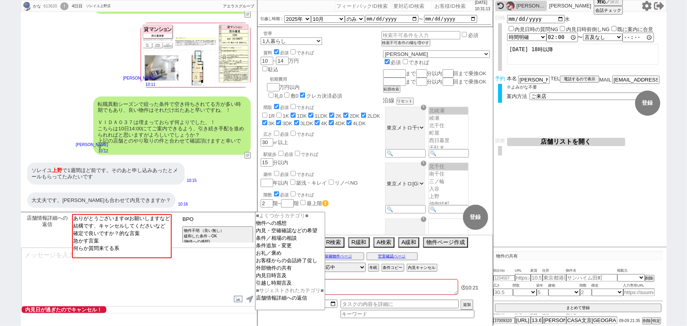
type input "BPO"
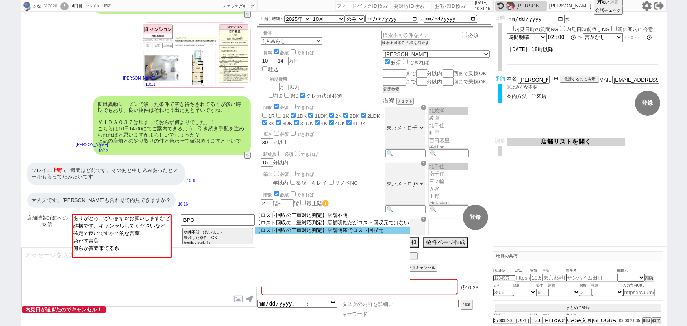
click at [354, 233] on option "【ロスト回収の二重対応判定】店舗明確でロスト回収元" at bounding box center [332, 230] width 155 height 7
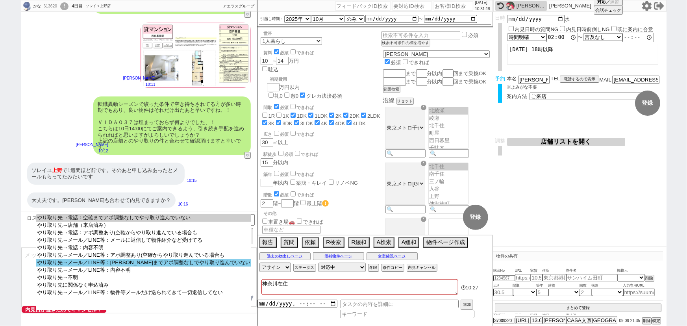
select select "やり取り先→メール／LINE等：[PERSON_NAME]までアポ調整なしでやり取り進んでいない"
click at [202, 265] on option "やり取り先→メール／LINE等：[PERSON_NAME]までアポ調整なしでやり取り進んでいない" at bounding box center [143, 262] width 215 height 7
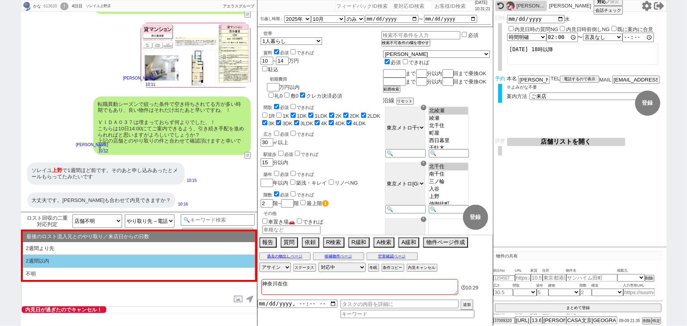
click at [127, 260] on li "2週間以内" at bounding box center [139, 261] width 232 height 13
type textarea "ご状況について、かしこまりました！ 基本的にはLINEで物件紹介から内見予約等まで全て可能ですので、店舗スタッフとのやり取りはそのままストップいただき、こちら…"
select select "2週間以内"
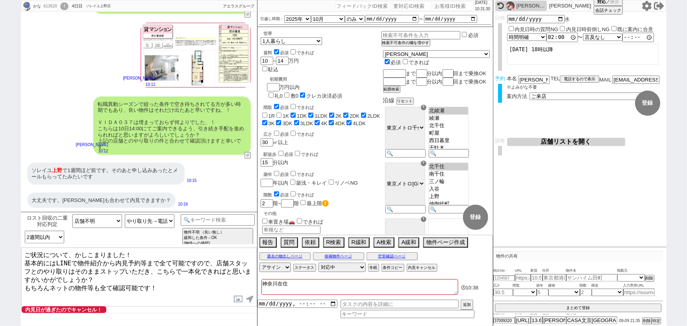
drag, startPoint x: 23, startPoint y: 280, endPoint x: 152, endPoint y: 280, distance: 129.2
click at [152, 280] on textarea "ご状況について、かしこまりました！ 基本的にはLINEで物件紹介から内見予約等まで全て可能ですので、店舗スタッフとのやり取りはそのままストップいただき、こちら…" at bounding box center [139, 277] width 236 height 59
drag, startPoint x: 124, startPoint y: 194, endPoint x: 63, endPoint y: 193, distance: 61.1
click at [63, 193] on div "大丈夫です。[PERSON_NAME]も合わせて内見できますか？" at bounding box center [101, 201] width 149 height 16
click at [23, 280] on textarea "ご状況について、かしこまりました！ 基本的にはLINEで物件紹介から内見予約等まで全て可能ですので、店舗スタッフとのやり取りはそのままストップいただき、こちら…" at bounding box center [139, 277] width 236 height 59
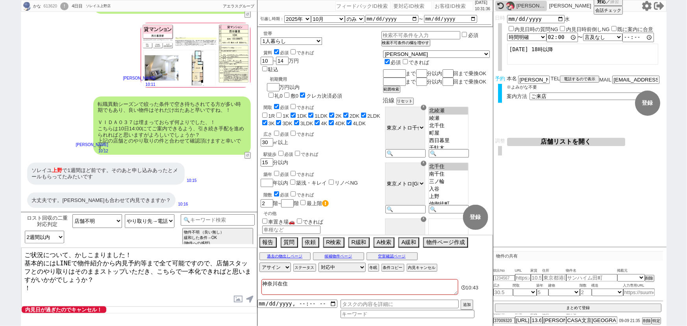
paste textarea "リーヴェル日暮里プレミオ"
type textarea "ご状況について、かしこまりました！ 基本的にはLINEで物件紹介から内見予約等まで全て可能ですので、店舗スタッフとのやり取りはそのままストップいただき、こちら…"
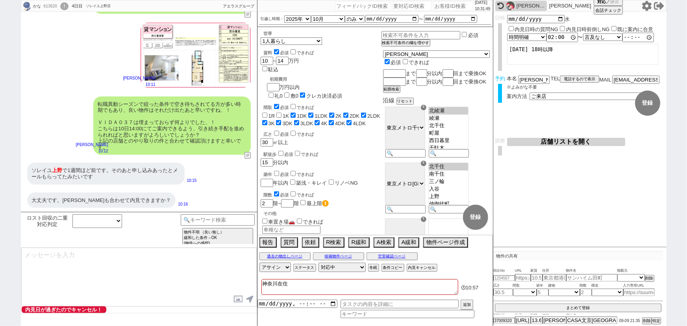
select select
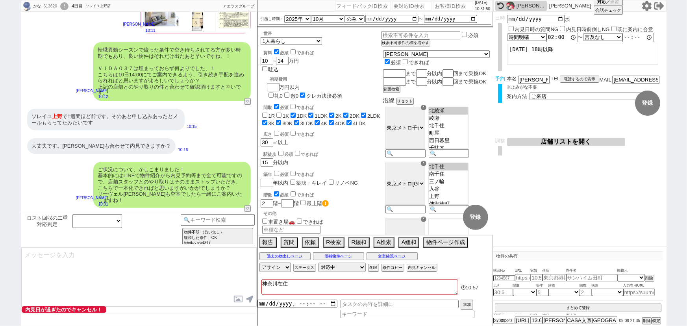
scroll to position [1156, 0]
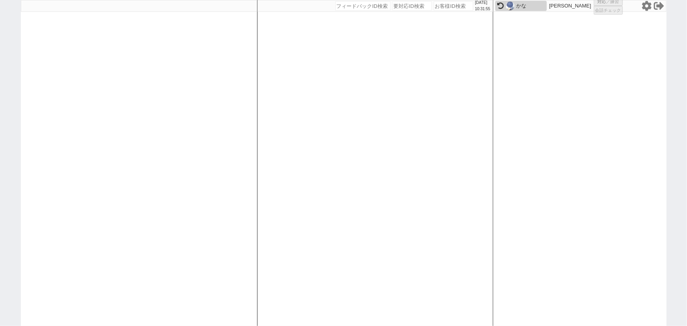
select select "6"
select select "2"
select select "5"
select select
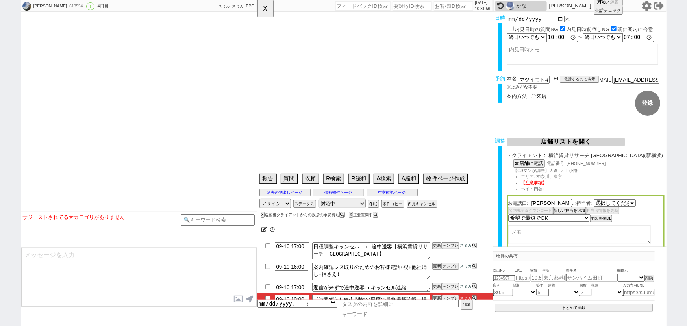
select select "2755"
select select "2025"
select select "9"
select select "37"
select select "0"
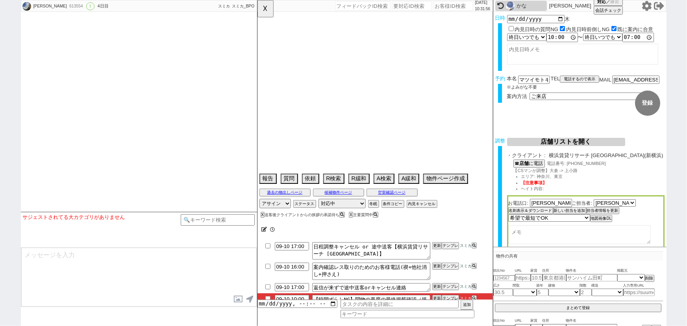
select select "17"
select select "562"
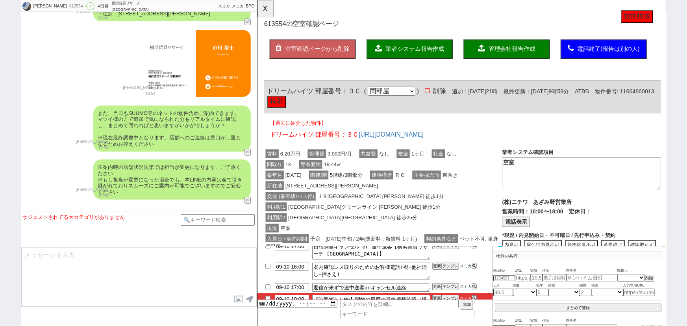
scroll to position [52, 0]
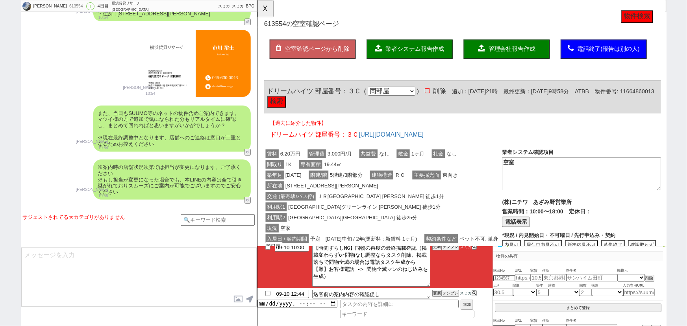
click at [268, 247] on div "☓" at bounding box center [463, 123] width 410 height 247
click at [267, 248] on input "checkbox" at bounding box center [267, 247] width 11 height 5
checkbox input "true"
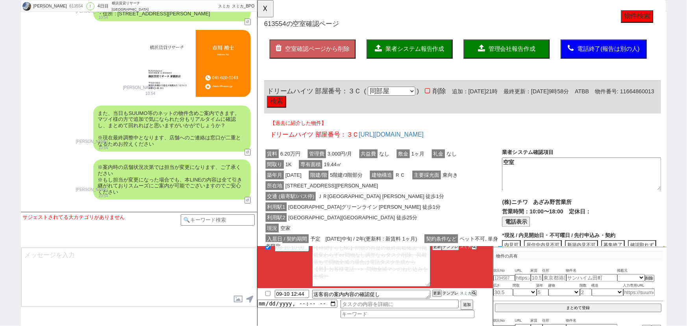
click at [451, 295] on button "テンプレ" at bounding box center [450, 294] width 17 height 6
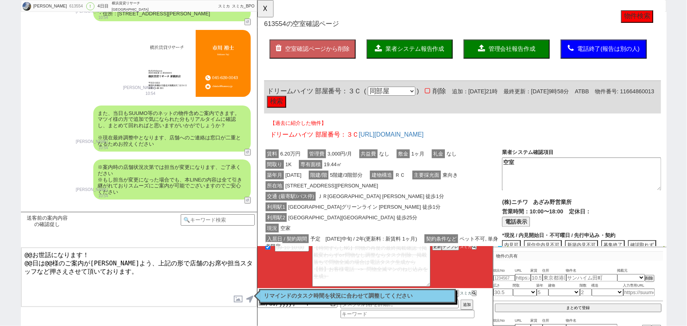
scroll to position [2834, 0]
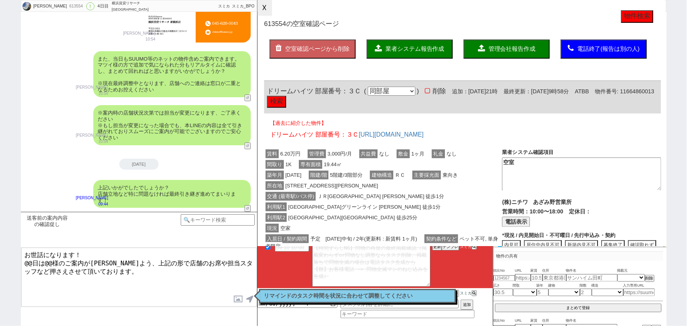
click at [265, 9] on button "☓" at bounding box center [265, 8] width 15 height 16
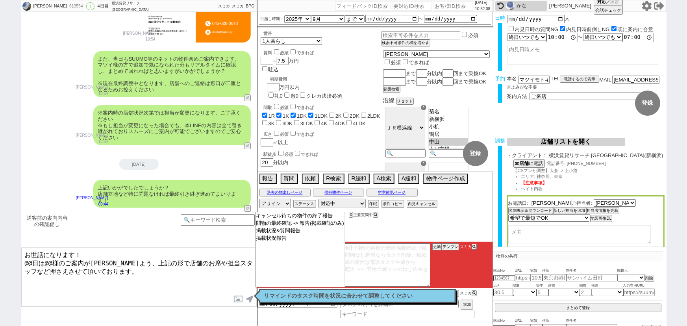
click at [31, 262] on textarea "お世話になります！ @@日は@@様のご案内が[PERSON_NAME]よう、上記の形で店舗のお席や担当スタッフなど押さえさせて頂いております。" at bounding box center [139, 277] width 236 height 59
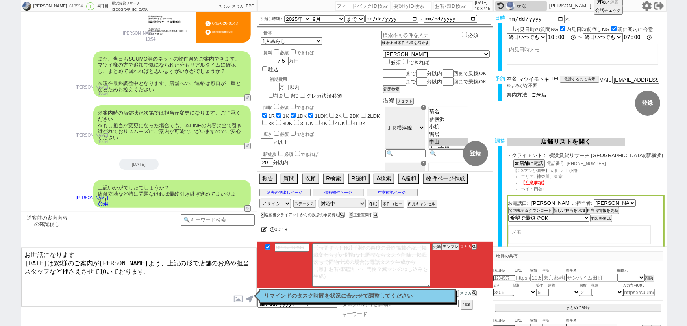
drag, startPoint x: 536, startPoint y: 78, endPoint x: 512, endPoint y: 78, distance: 24.0
click at [512, 78] on div "本名 マツイモトキ" at bounding box center [529, 79] width 44 height 7
click at [49, 260] on textarea "お世話になります！ [DATE]は@@様のご案内が[PERSON_NAME]よう、上記の形で店舗のお席や担当スタッフなど押さえさせて頂いております。" at bounding box center [139, 277] width 236 height 59
paste textarea "マツイ"
type textarea "お世話になります！ [DATE]はマツイ様のご案内が[PERSON_NAME]よう、上記の形で店舗のお席や担当スタッフなど押さえさせて頂いております。"
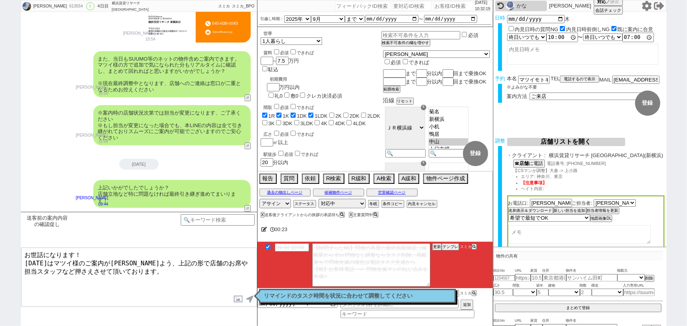
checkbox input "true"
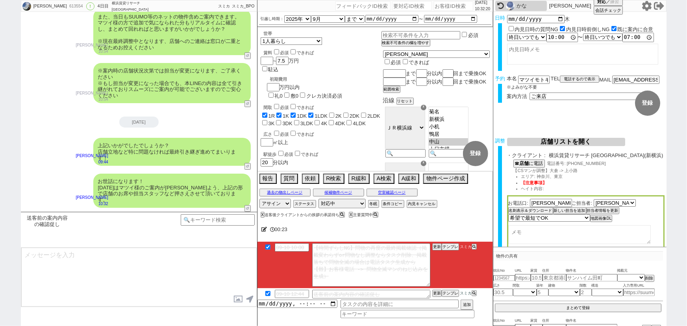
scroll to position [0, 0]
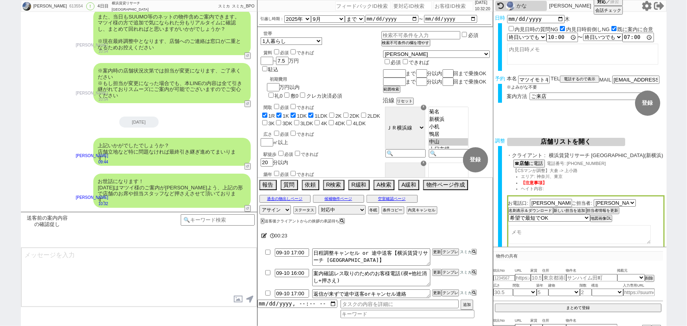
type textarea "万が一、通信環境等で地図/お名刺など表示されてないようでしたら再送できればと思いまして、！ 問題なくご確認頂けているようでしたら、お手数ですがその旨だけでもご…"
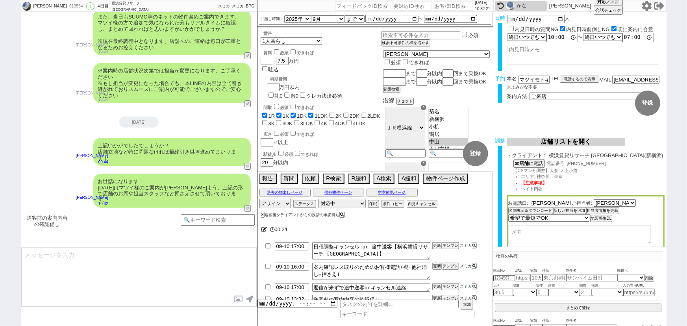
scroll to position [2912, 0]
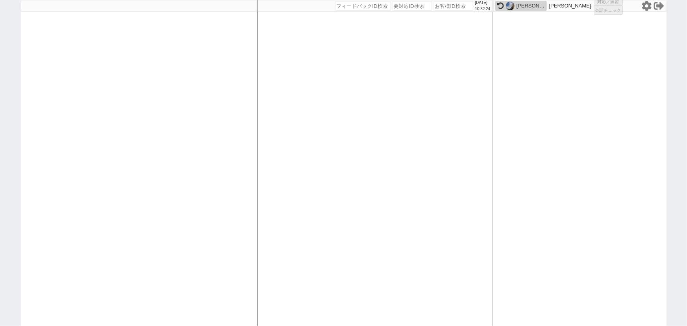
select select "1"
select select "2"
select select
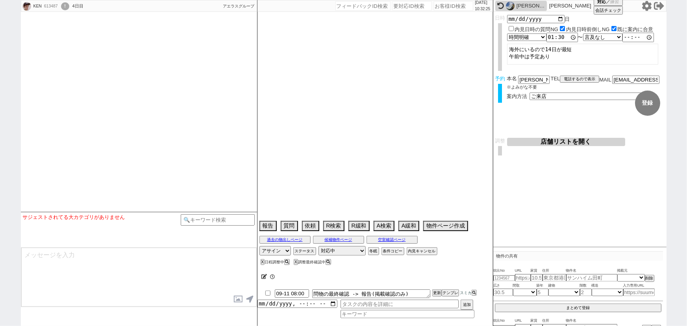
scroll to position [1391, 0]
select select
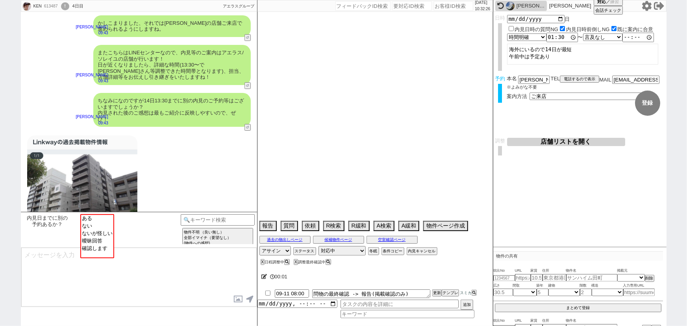
scroll to position [1534, 0]
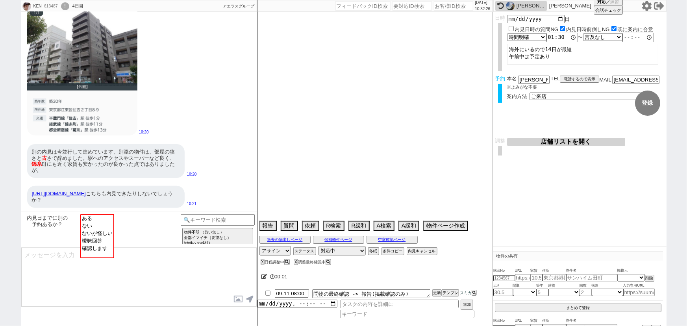
select select "2025"
select select "10"
select select "37"
select select "0"
select select "62"
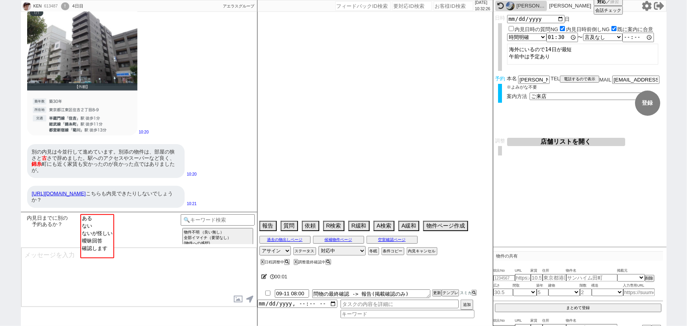
select select "60"
select select "64"
select select "[DATE]"
select select "75"
select select "14"
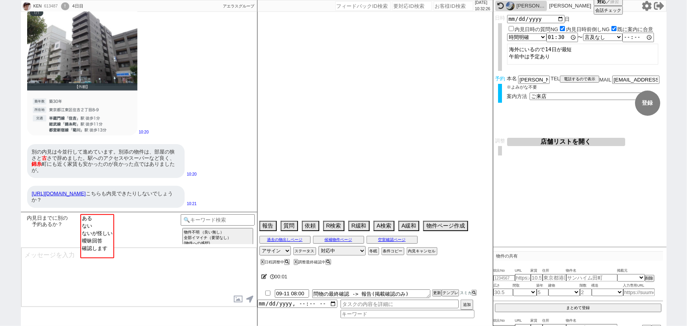
select select "817"
select select "23"
select select "730"
select select "70"
select select "[DATE]"
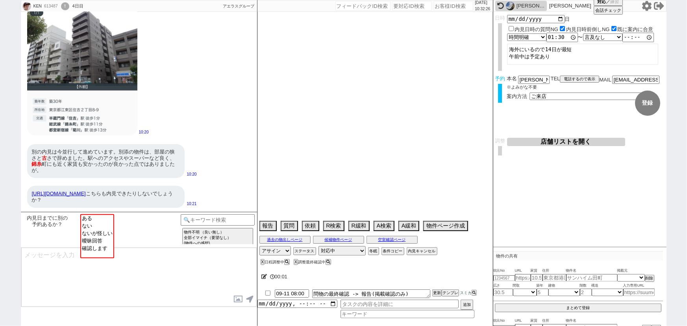
select select "48"
select select "69"
select select "63"
select select "65"
select select "[DATE]"
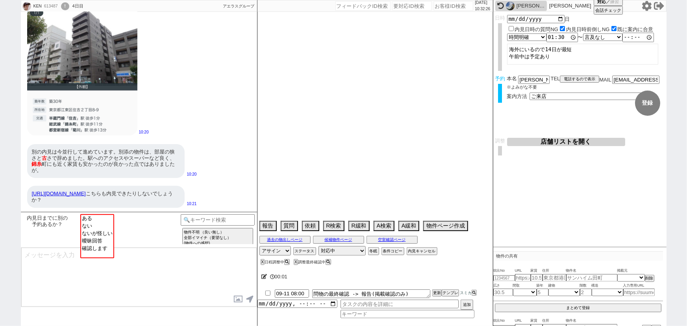
select select "59"
select select "71"
select select "67"
select select "72"
select select "47"
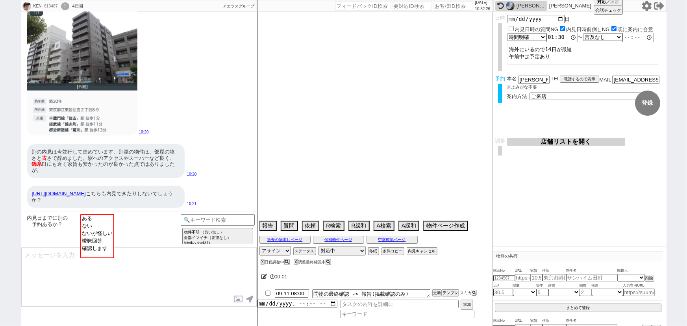
select select "66"
select select "50"
select select "56"
select select "68"
select select "[DATE]"
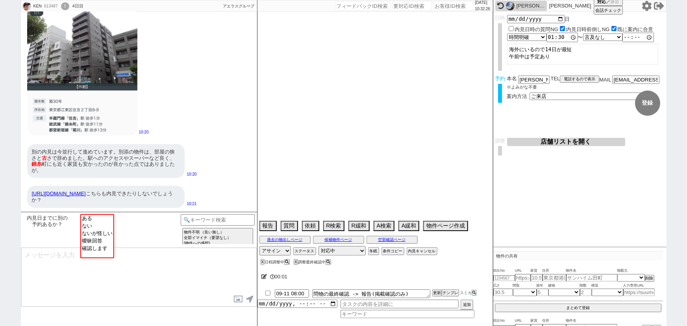
select select "74"
select select "25"
select select "3116"
select select "33"
select select "7"
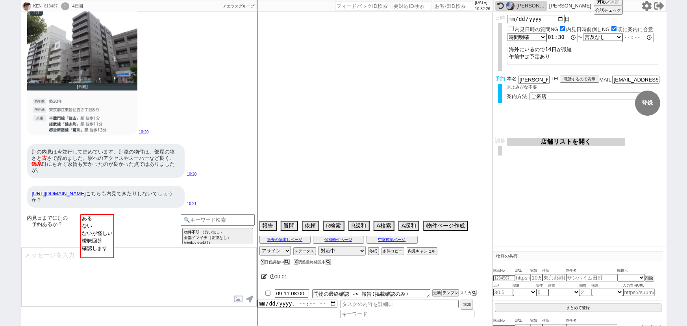
select select "12"
select select "29"
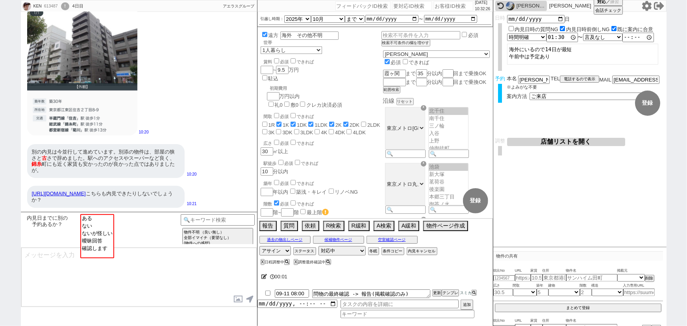
scroll to position [22, 0]
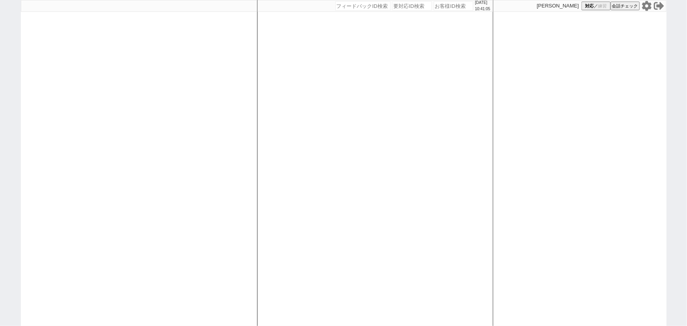
click at [647, 8] on icon at bounding box center [646, 6] width 9 height 10
